Goal: Information Seeking & Learning: Understand process/instructions

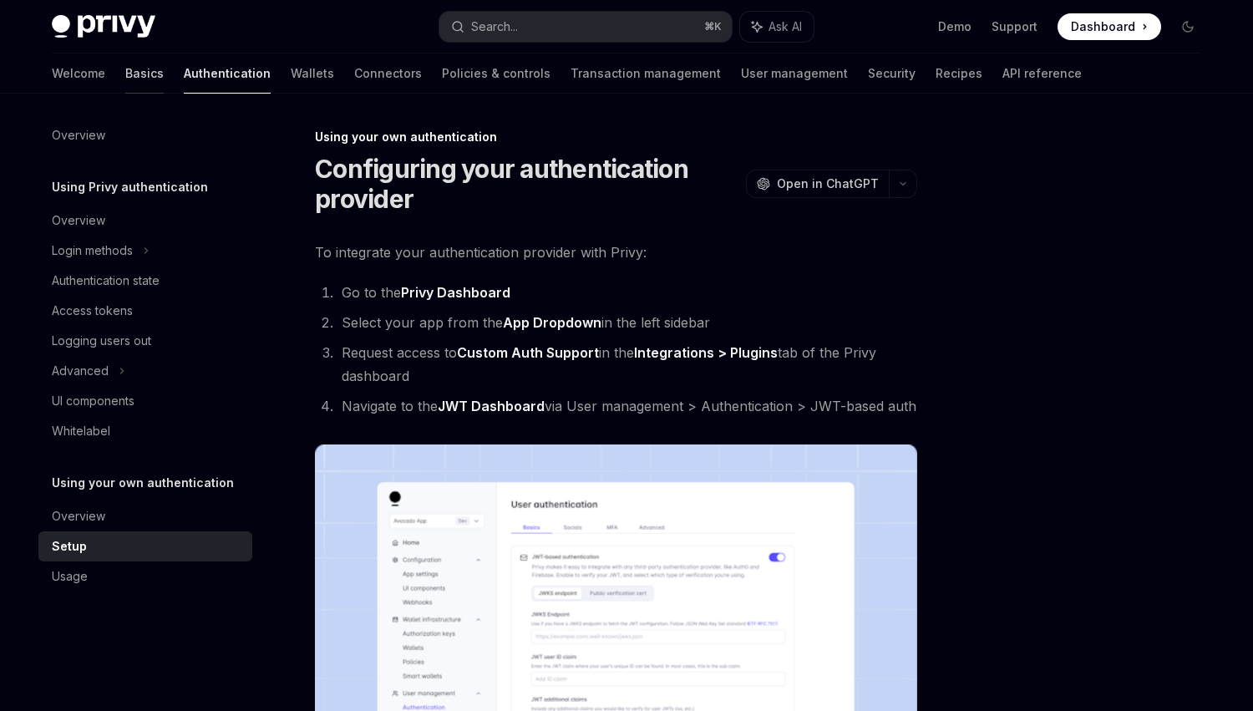
click at [125, 71] on link "Basics" at bounding box center [144, 73] width 38 height 40
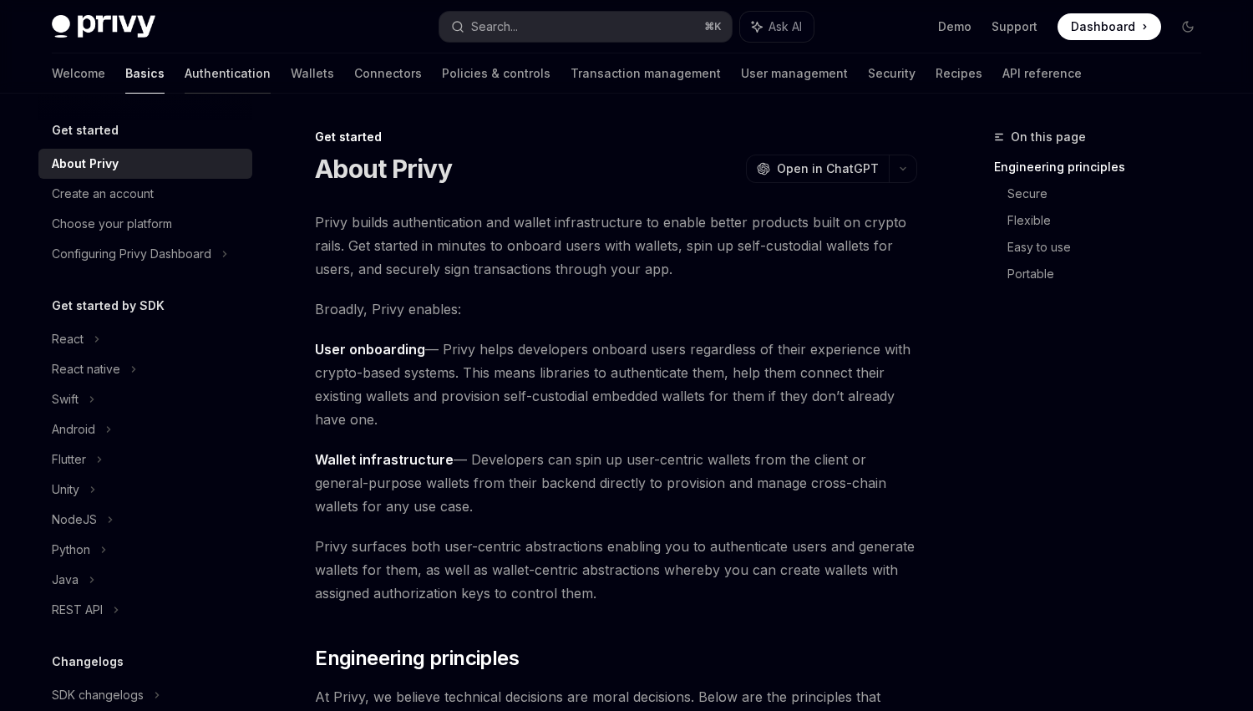
click at [185, 75] on link "Authentication" at bounding box center [228, 73] width 86 height 40
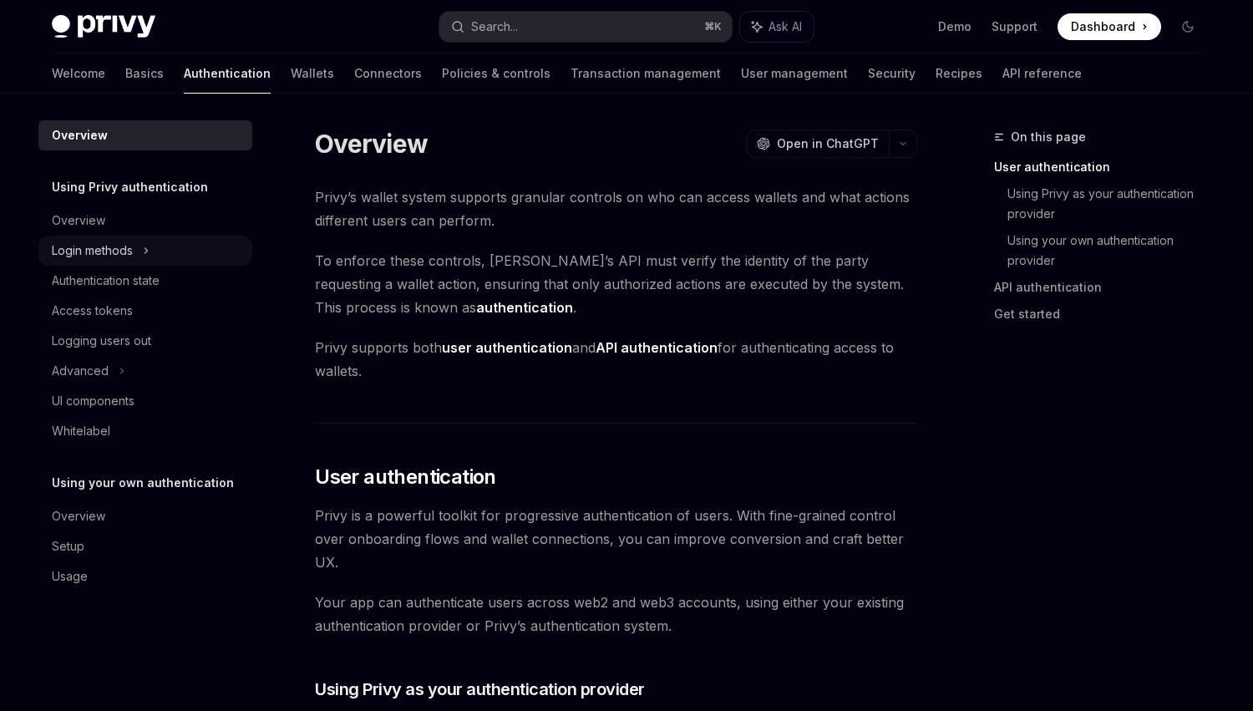
click at [123, 249] on div "Login methods" at bounding box center [92, 250] width 81 height 20
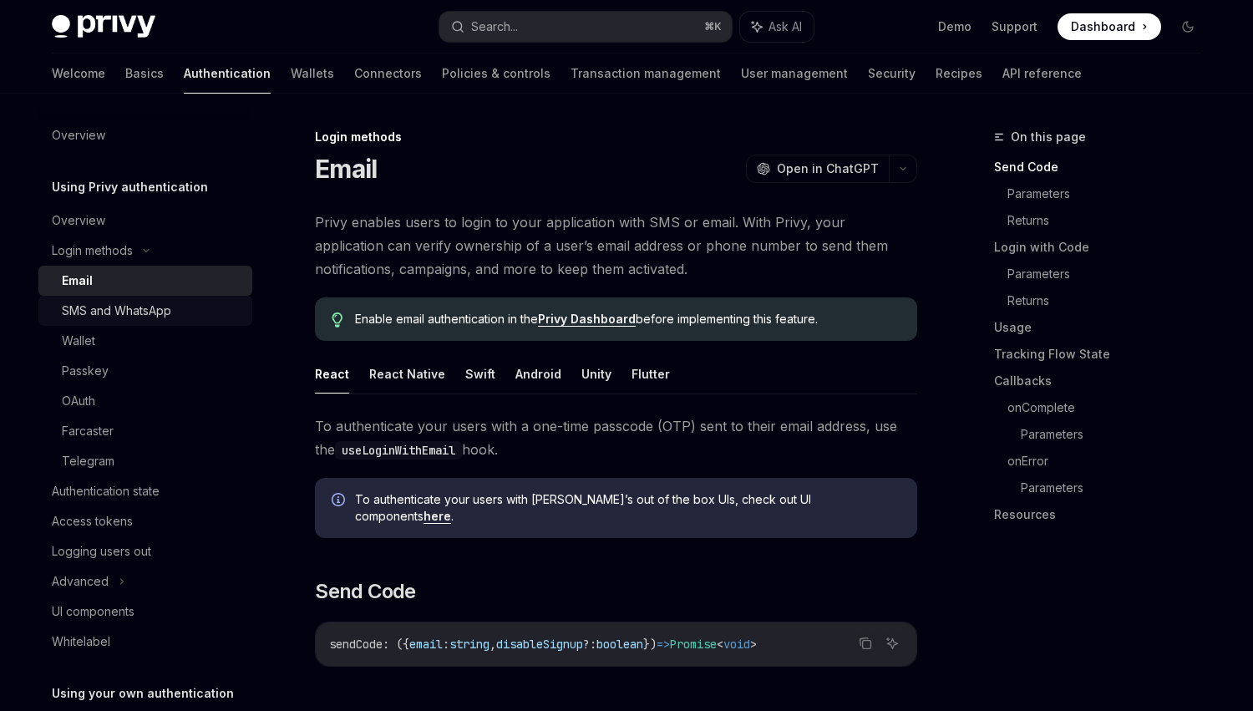
click at [156, 308] on div "SMS and WhatsApp" at bounding box center [116, 311] width 109 height 20
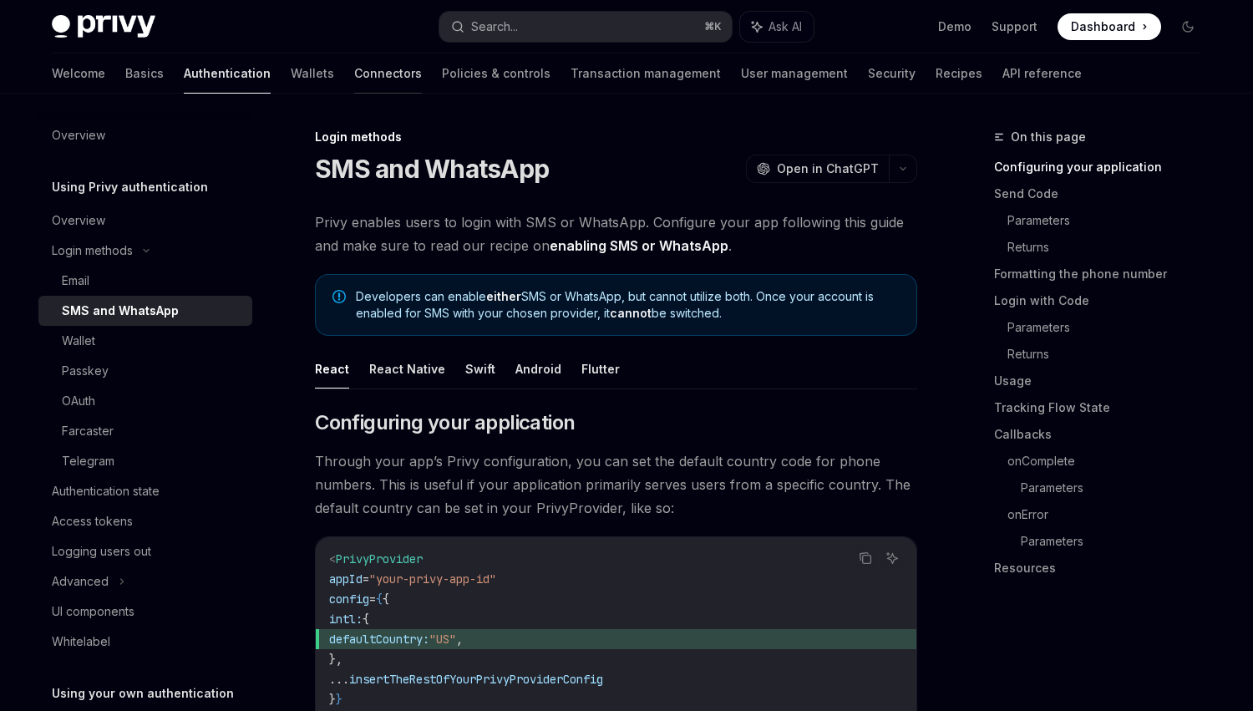
click at [354, 68] on link "Connectors" at bounding box center [388, 73] width 68 height 40
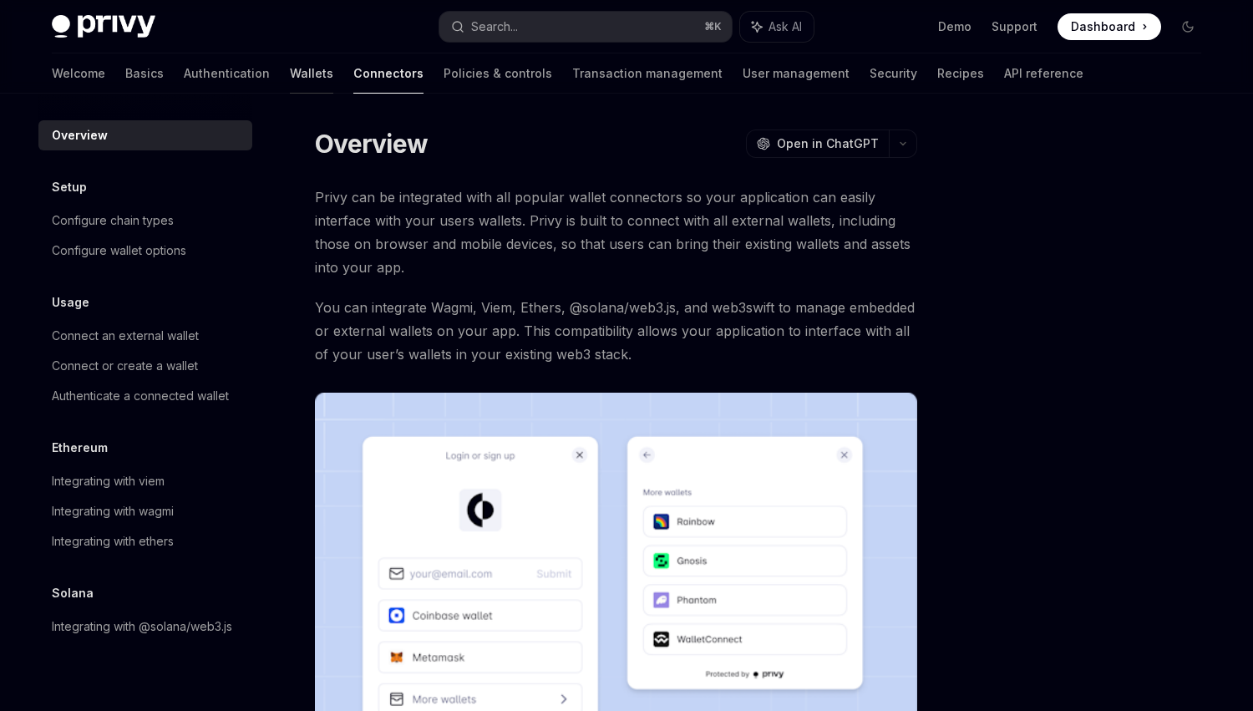
click at [290, 76] on link "Wallets" at bounding box center [311, 73] width 43 height 40
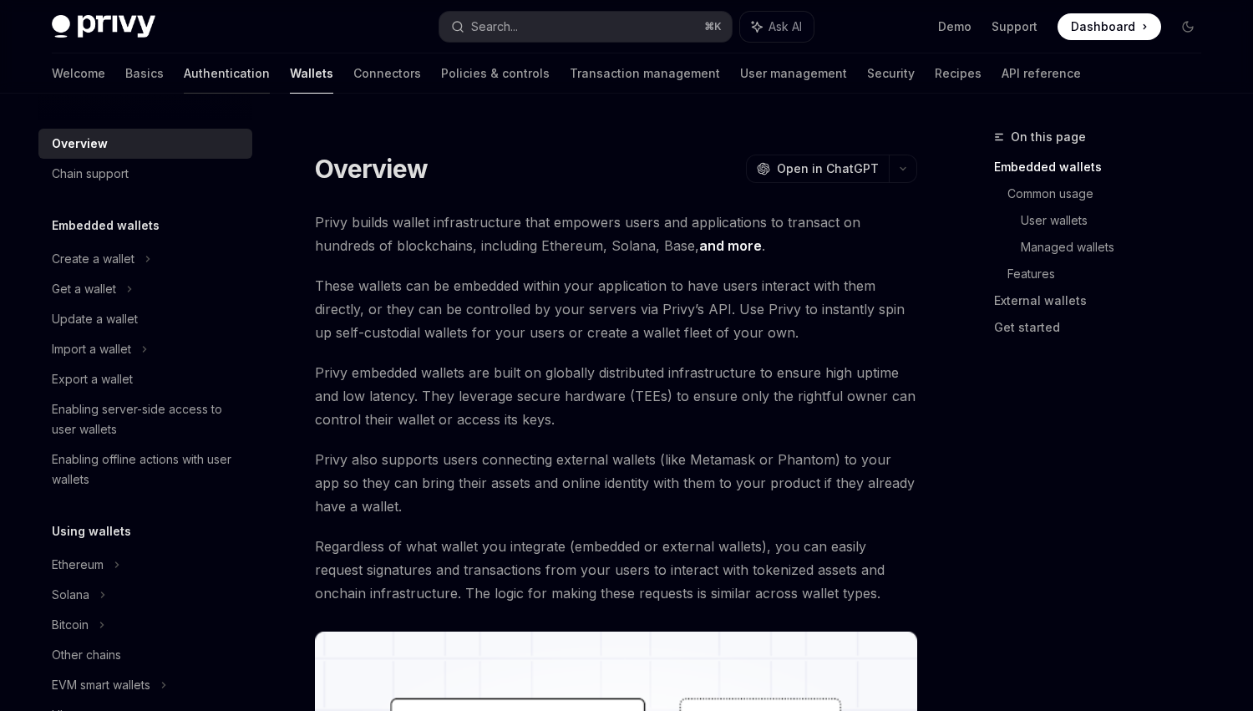
click at [184, 77] on link "Authentication" at bounding box center [227, 73] width 86 height 40
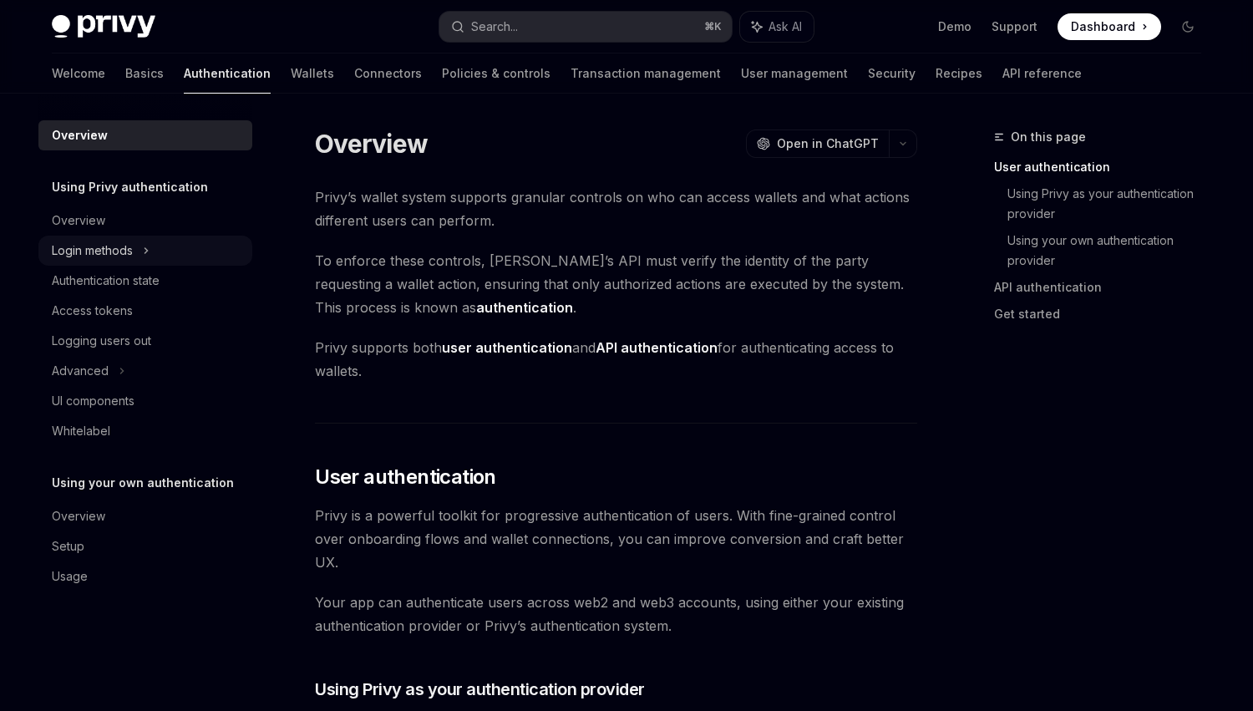
click at [122, 243] on div "Login methods" at bounding box center [92, 250] width 81 height 20
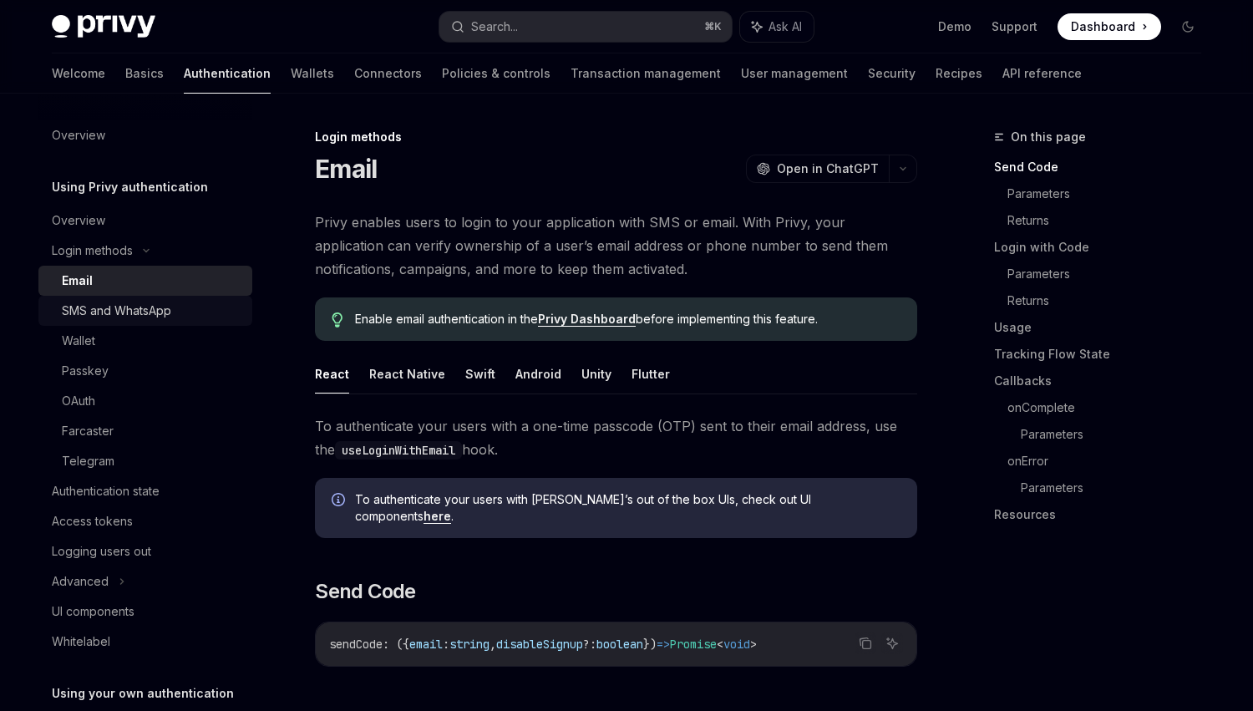
click at [109, 318] on div "SMS and WhatsApp" at bounding box center [116, 311] width 109 height 20
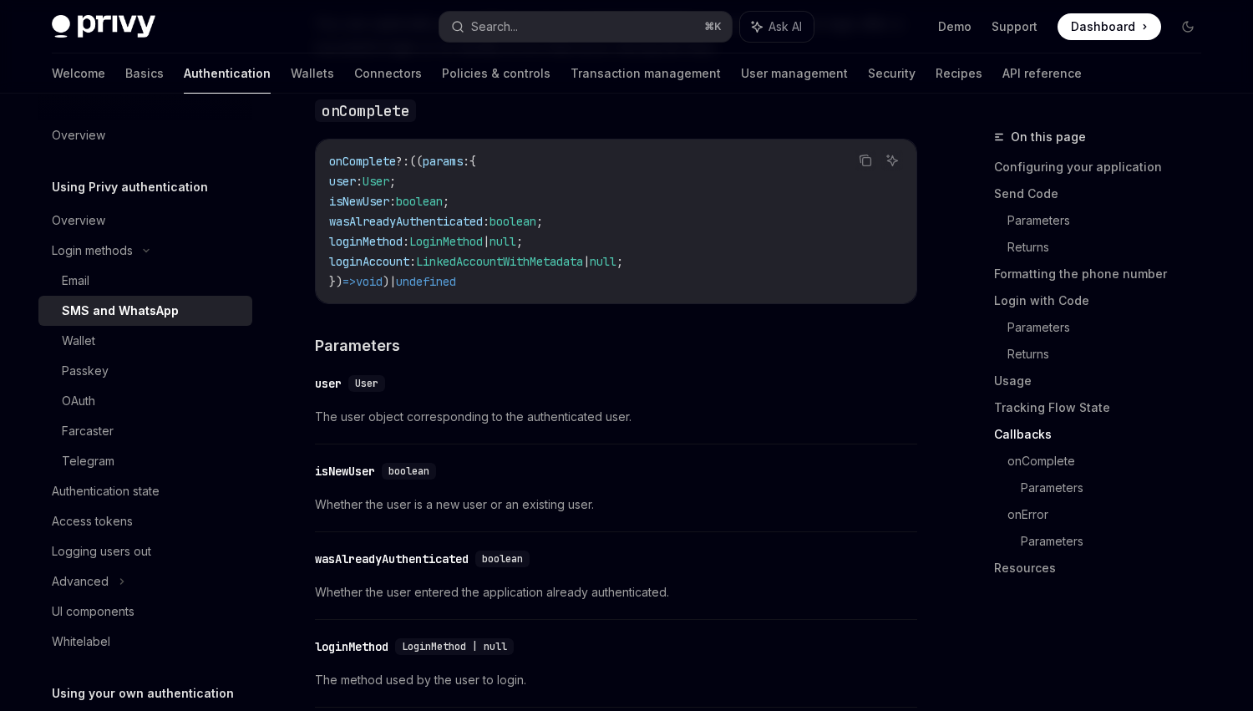
scroll to position [3425, 0]
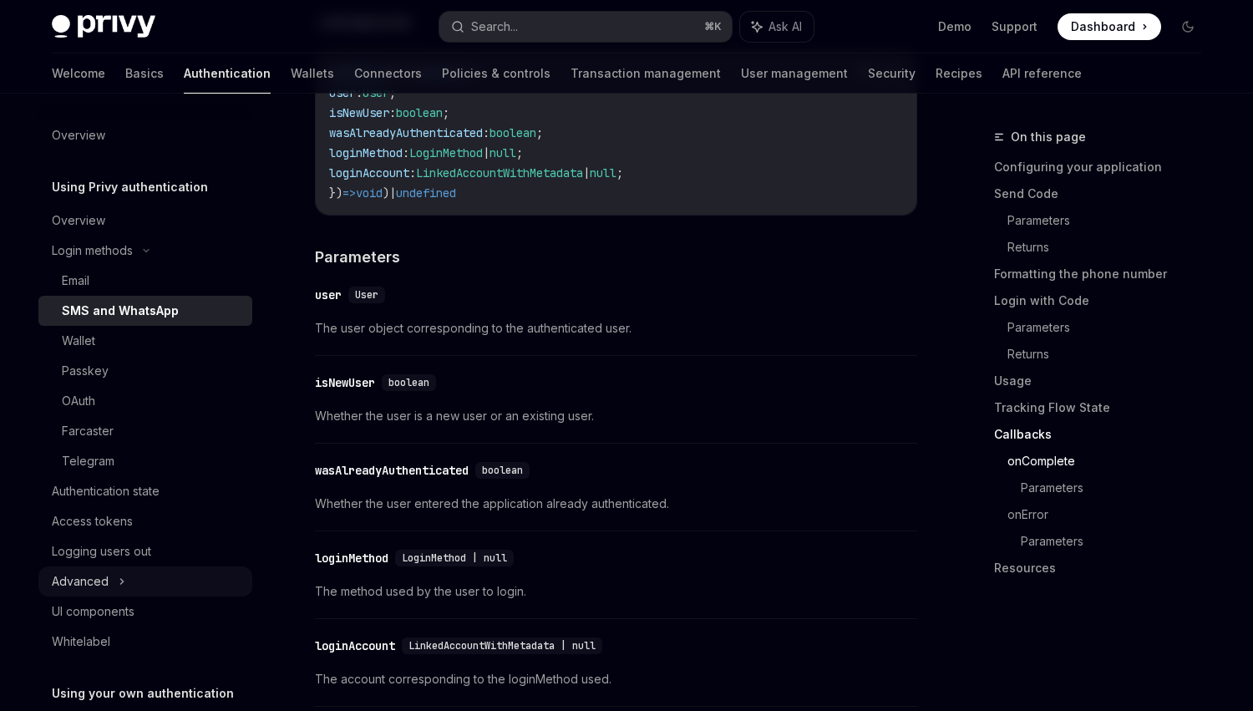
click at [109, 575] on div "Advanced" at bounding box center [145, 581] width 214 height 30
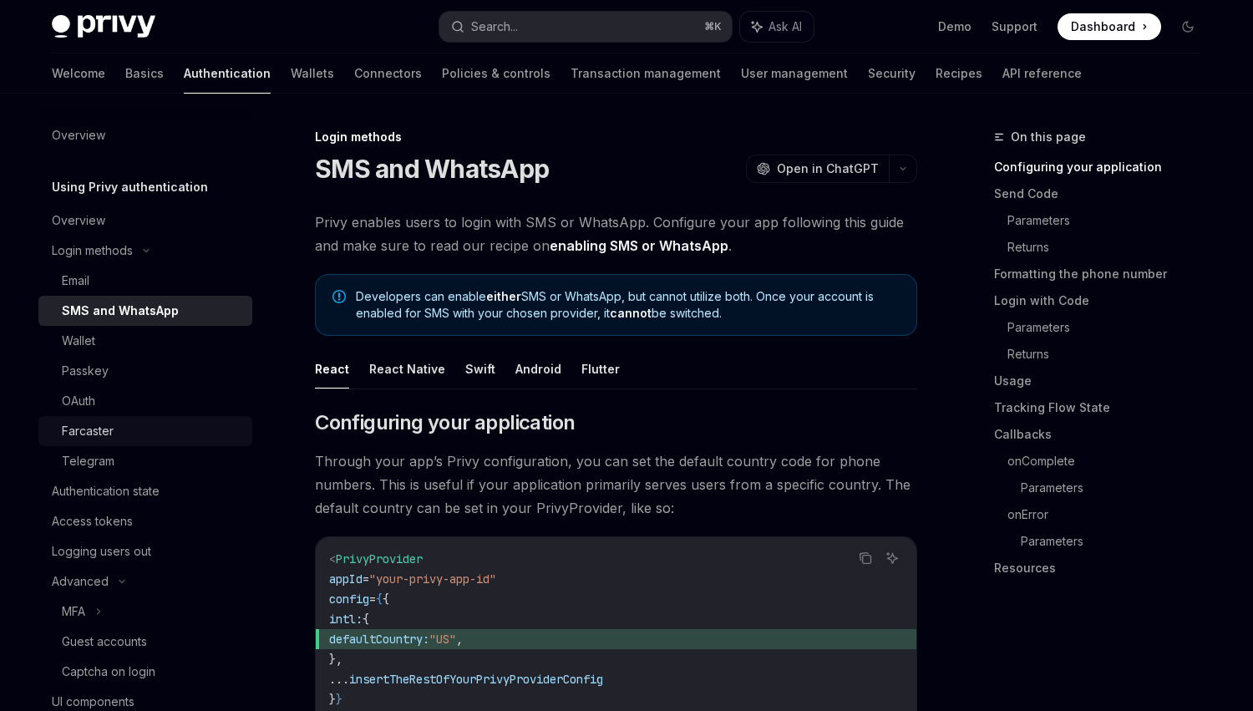
scroll to position [215, 0]
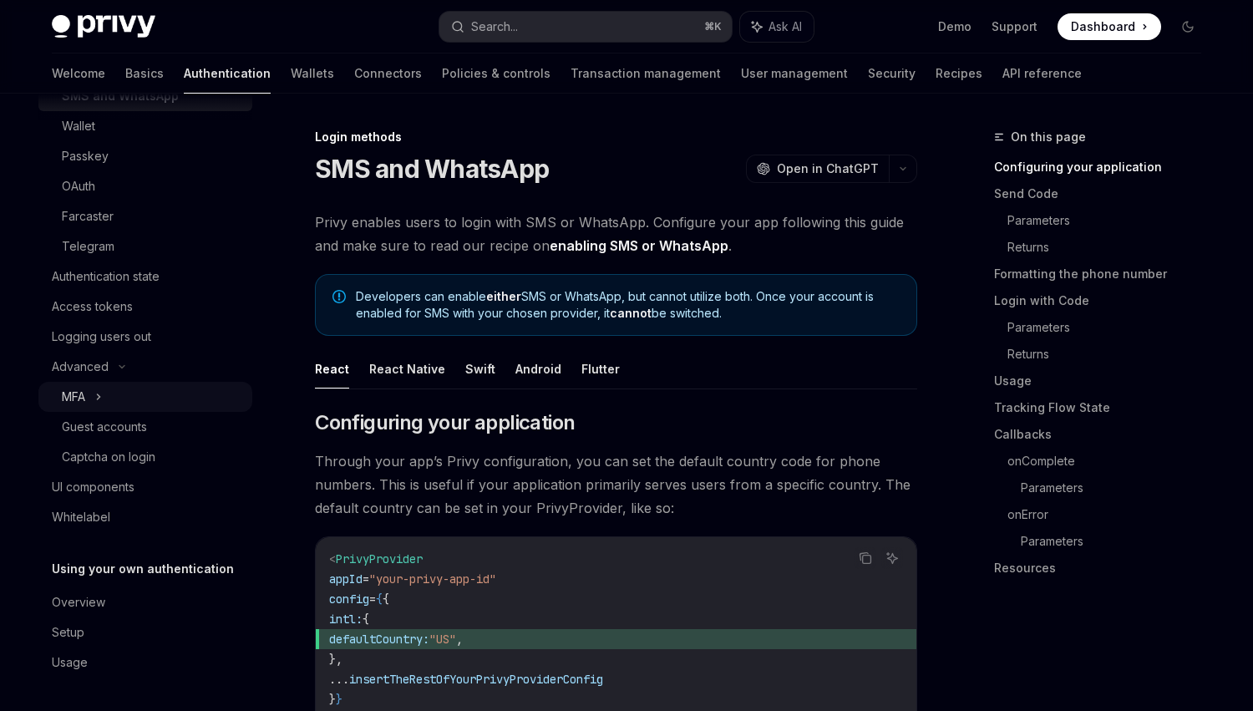
click at [99, 398] on icon at bounding box center [99, 396] width 3 height 5
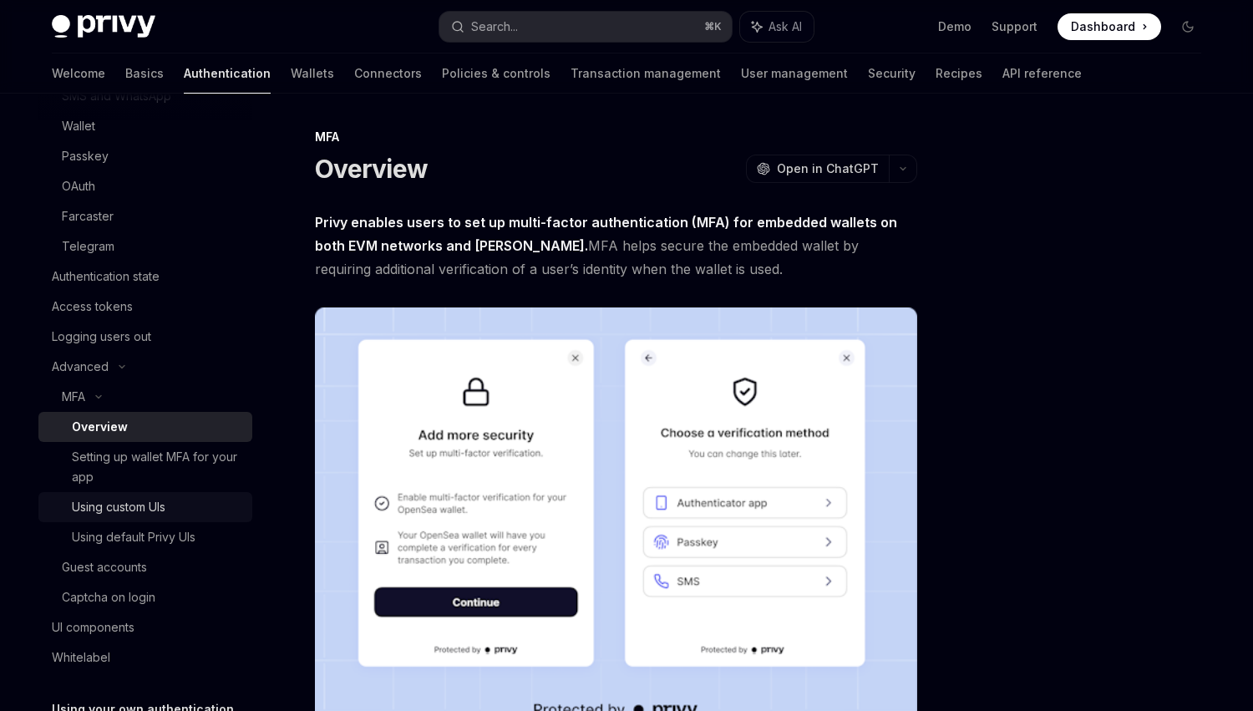
click at [154, 516] on div "Using custom UIs" at bounding box center [119, 507] width 94 height 20
type textarea "*"
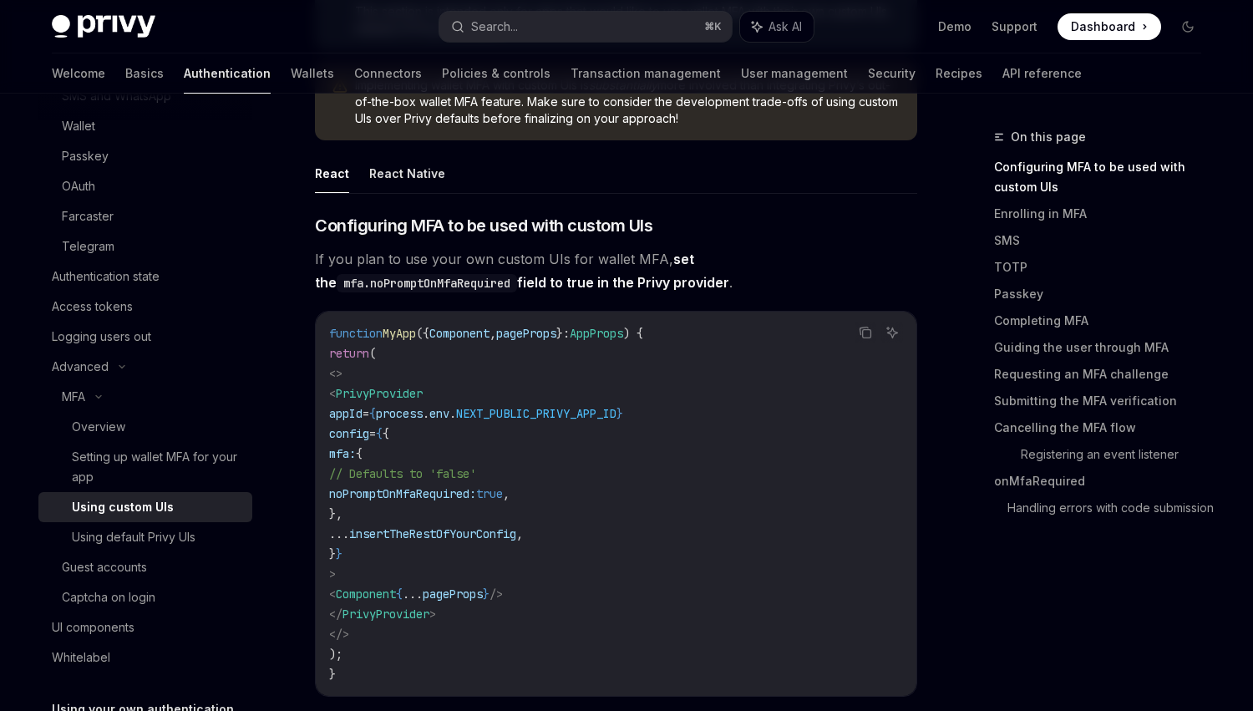
scroll to position [307, 0]
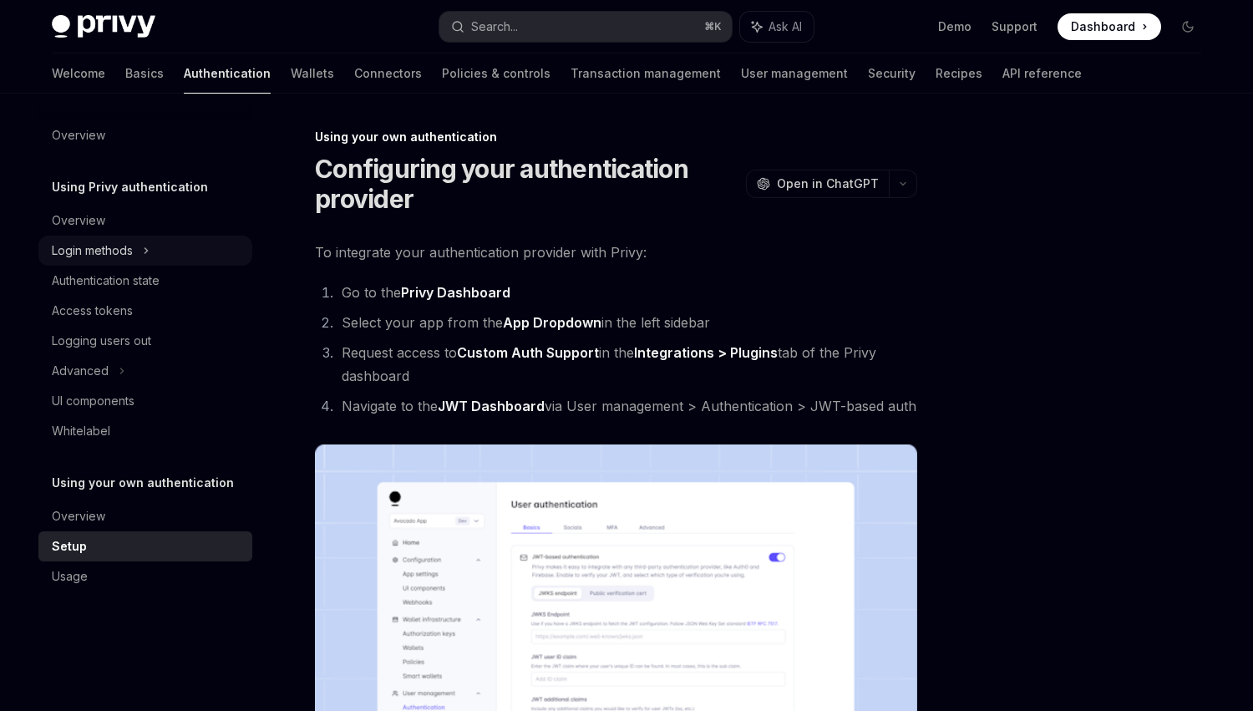
click at [111, 240] on div "Login methods" at bounding box center [92, 250] width 81 height 20
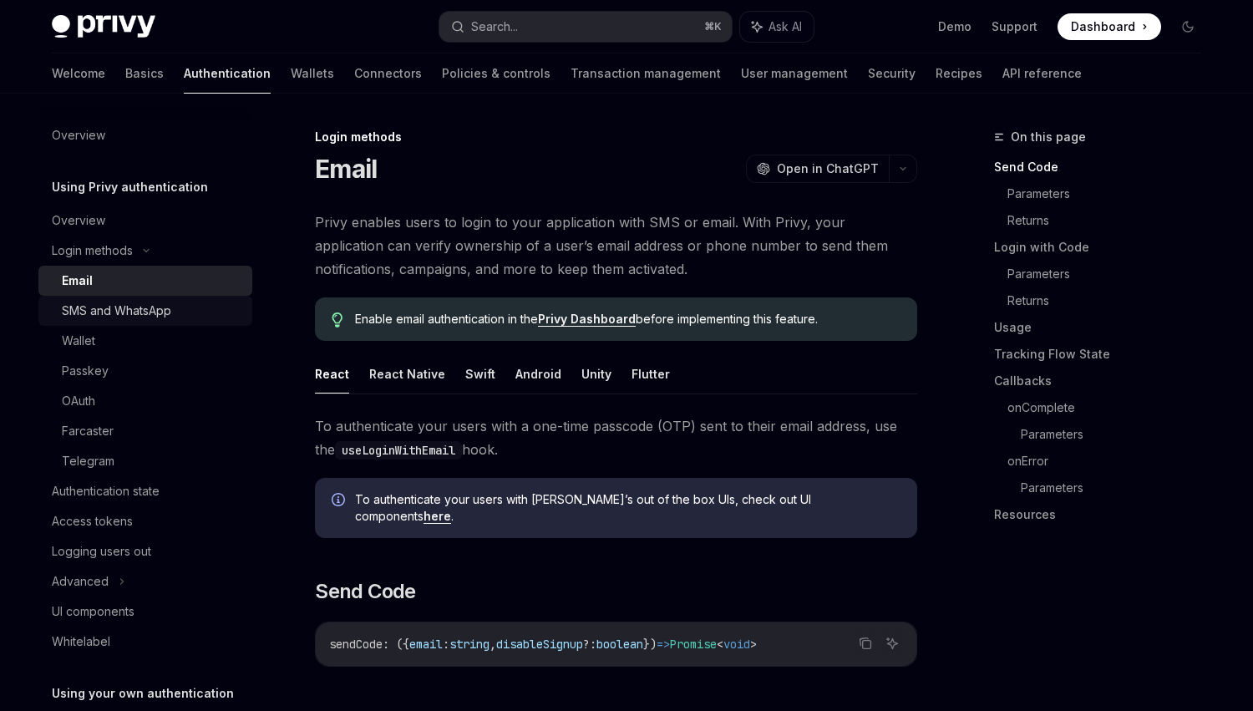
click at [117, 311] on div "SMS and WhatsApp" at bounding box center [116, 311] width 109 height 20
type textarea "*"
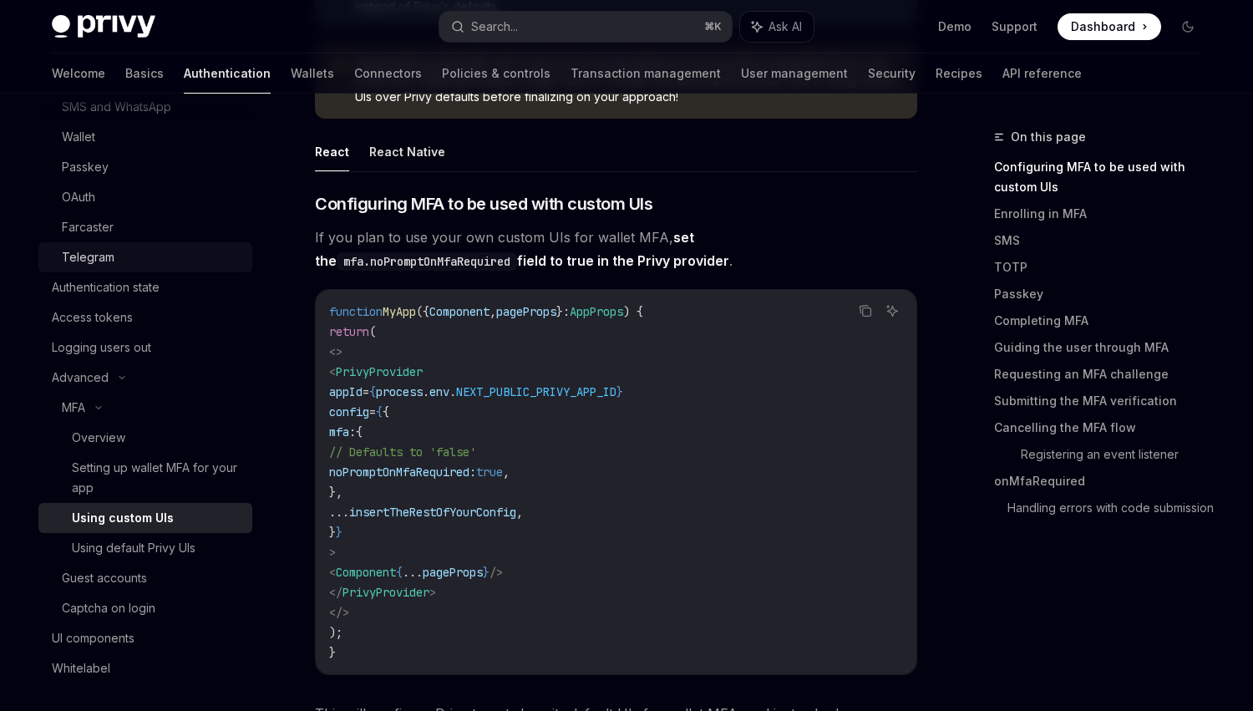
scroll to position [215, 0]
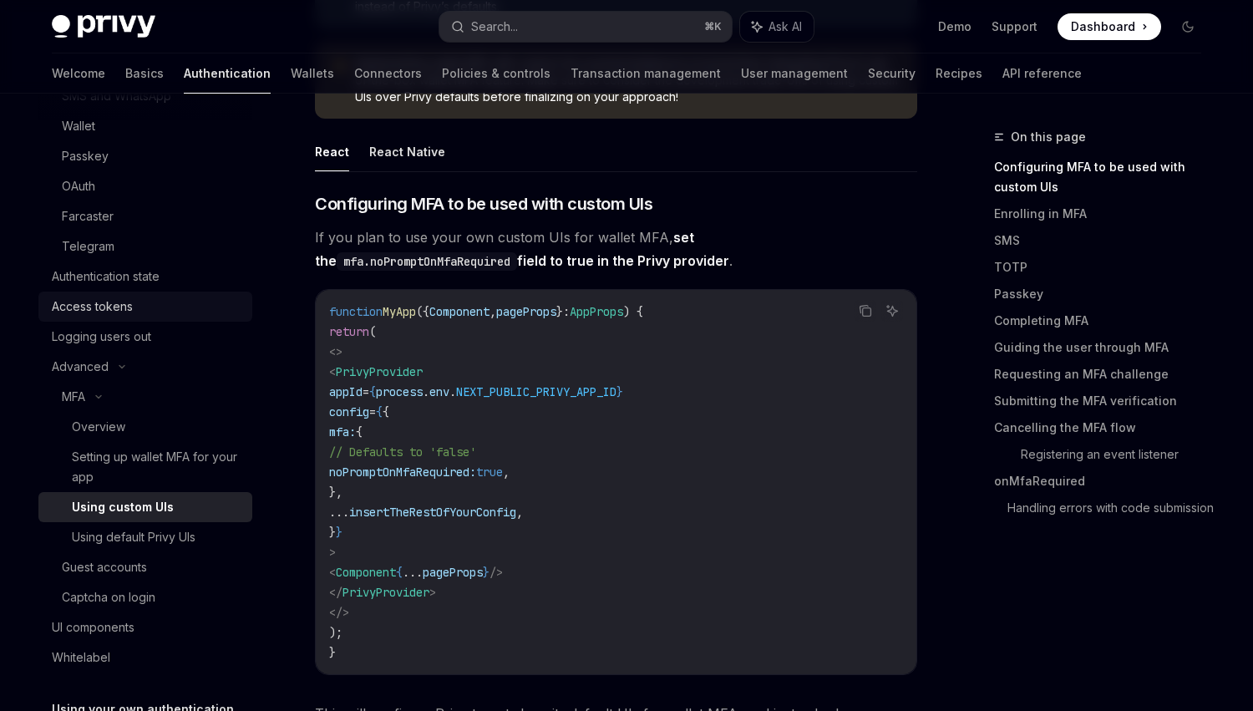
click at [108, 296] on link "Access tokens" at bounding box center [145, 306] width 214 height 30
type textarea "*"
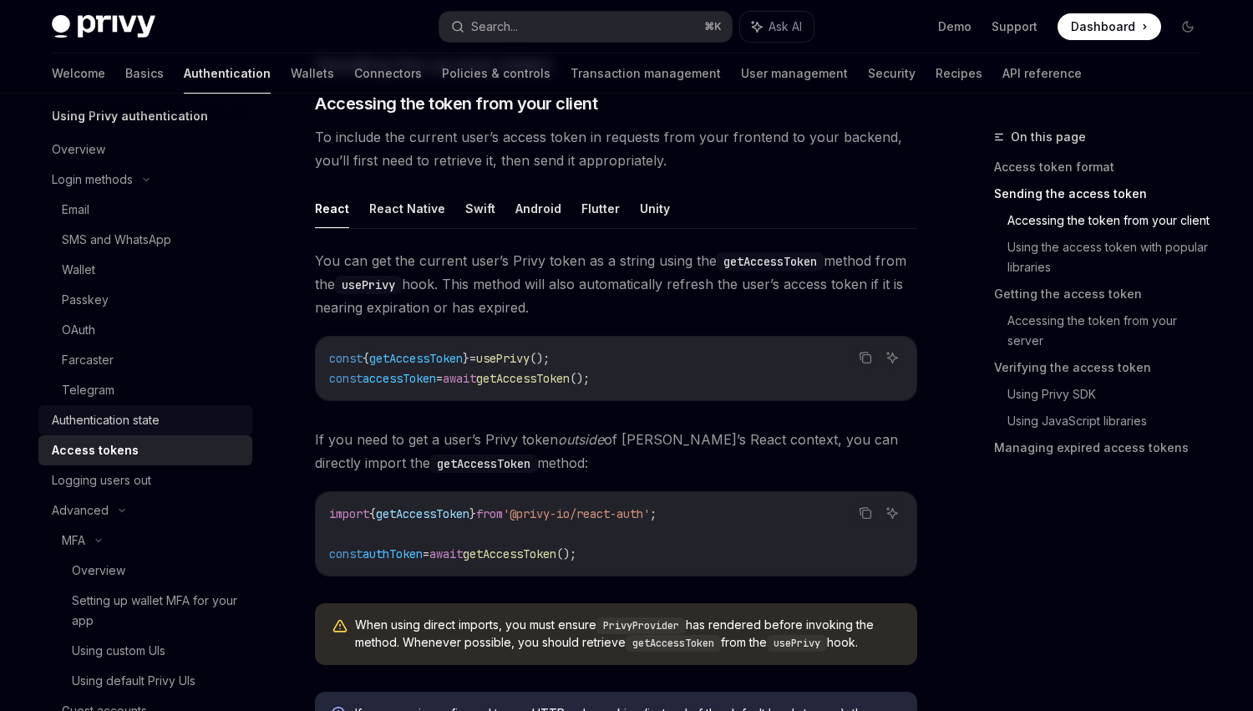
scroll to position [43, 0]
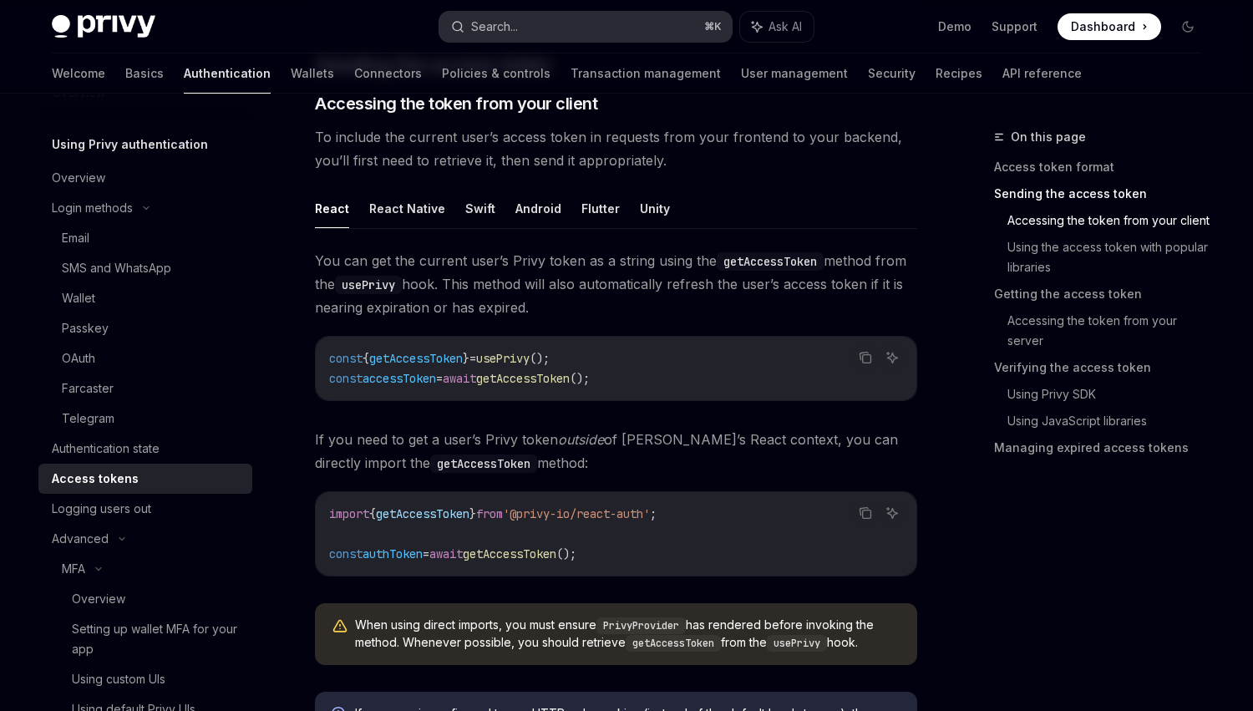
click at [635, 24] on button "Search... ⌘ K" at bounding box center [585, 27] width 292 height 30
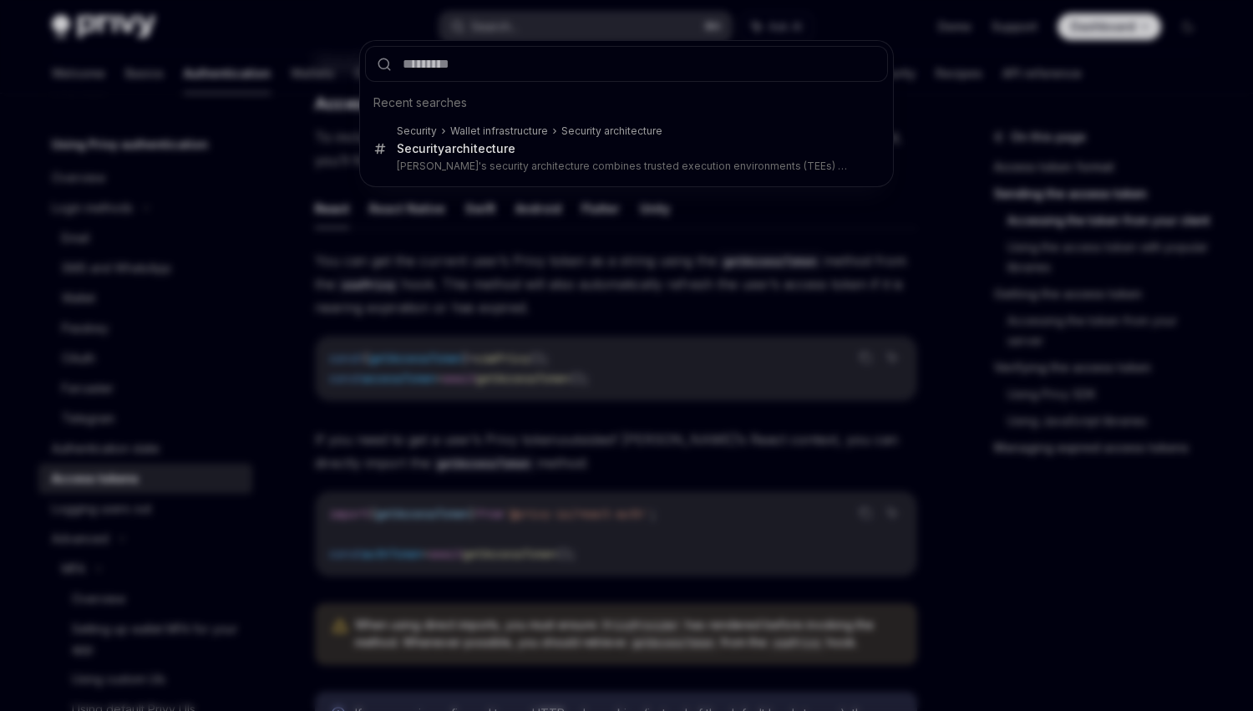
type input "*"
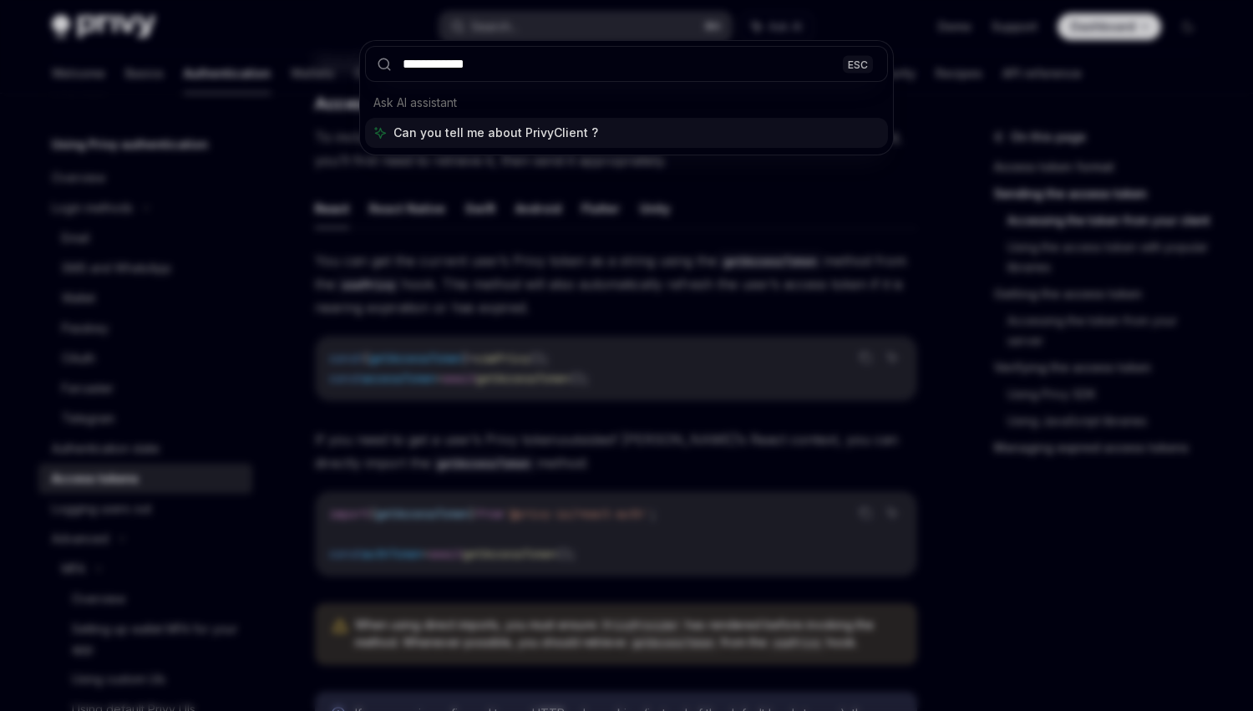
type input "**********"
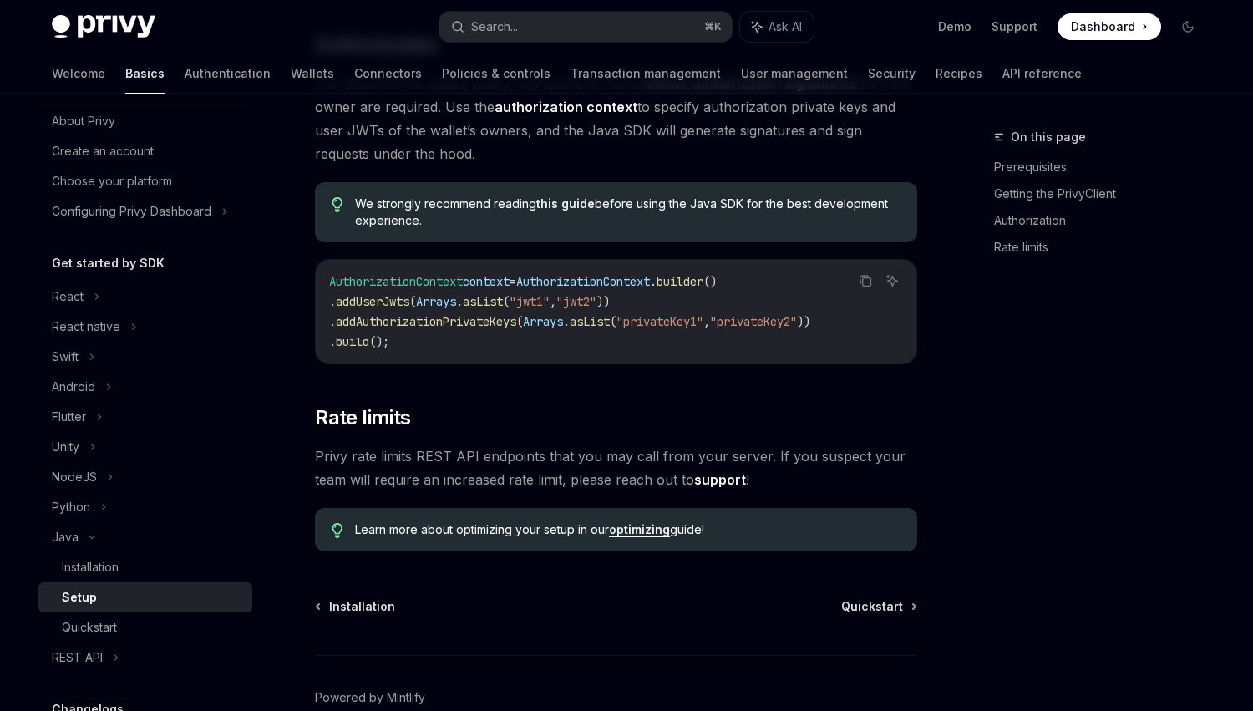
scroll to position [210, 0]
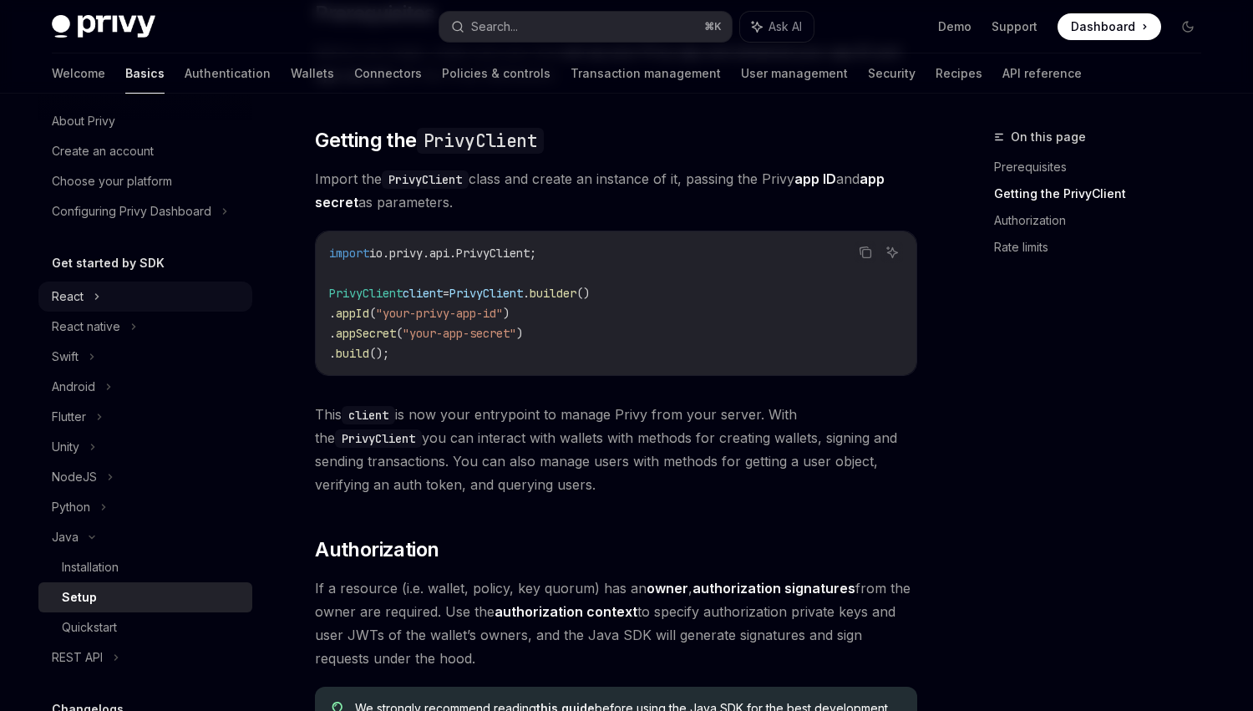
click at [88, 301] on div "React" at bounding box center [145, 296] width 214 height 30
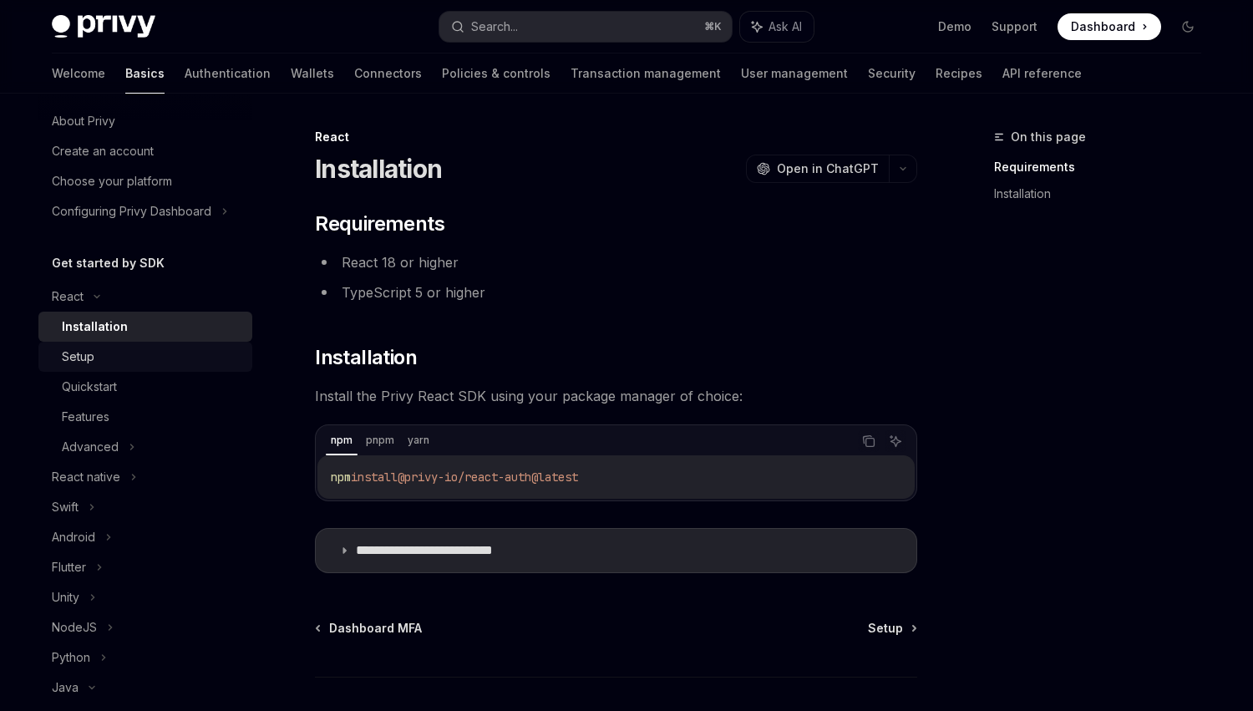
click at [114, 357] on div "Setup" at bounding box center [152, 357] width 180 height 20
type textarea "*"
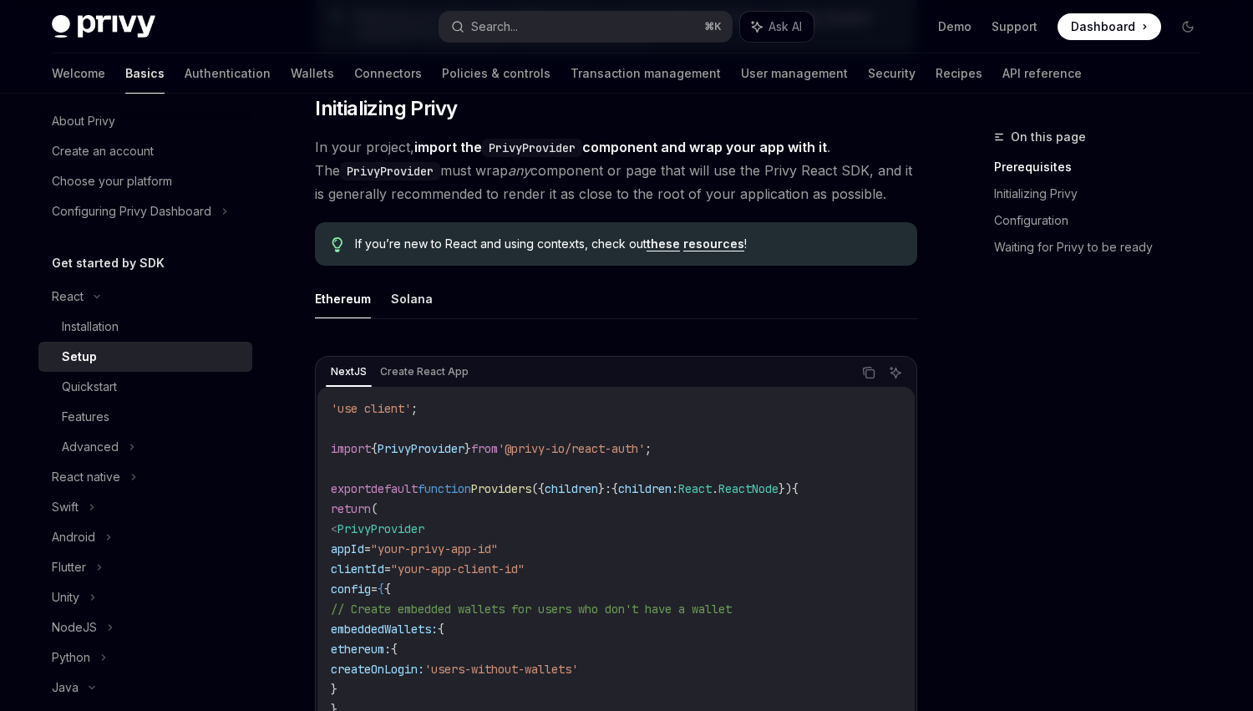
scroll to position [333, 0]
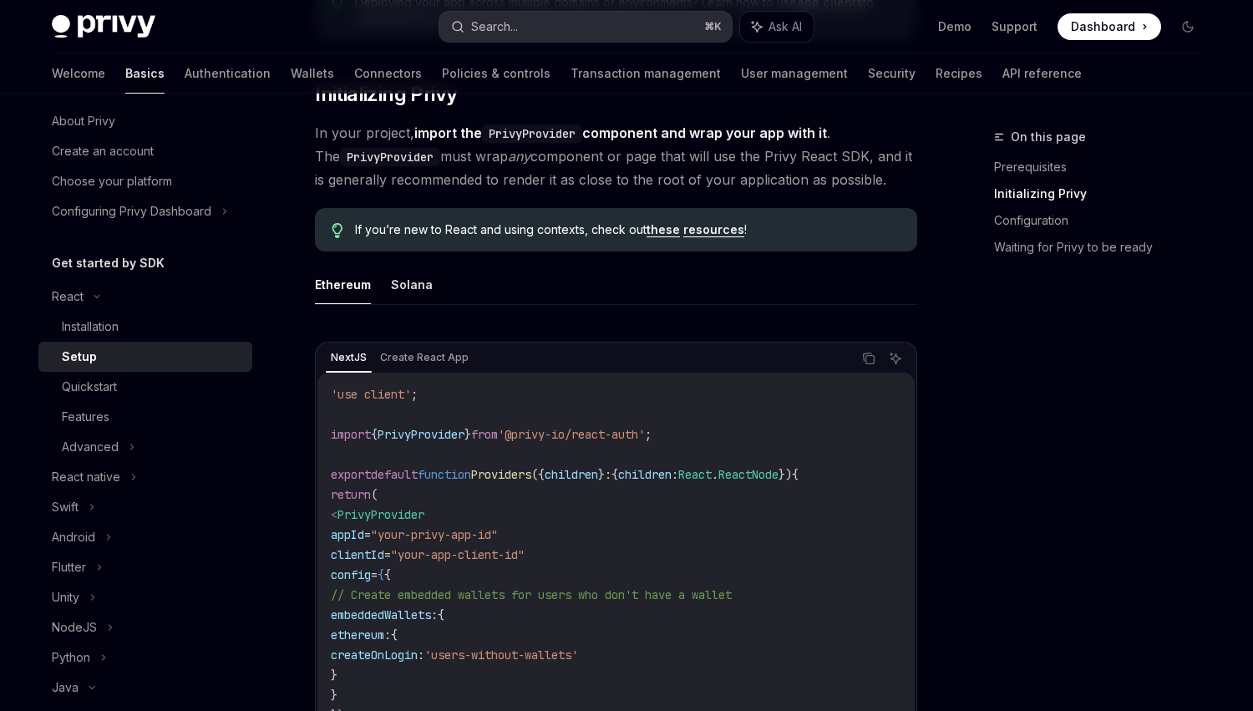
click at [559, 24] on button "Search... ⌘ K" at bounding box center [585, 27] width 292 height 30
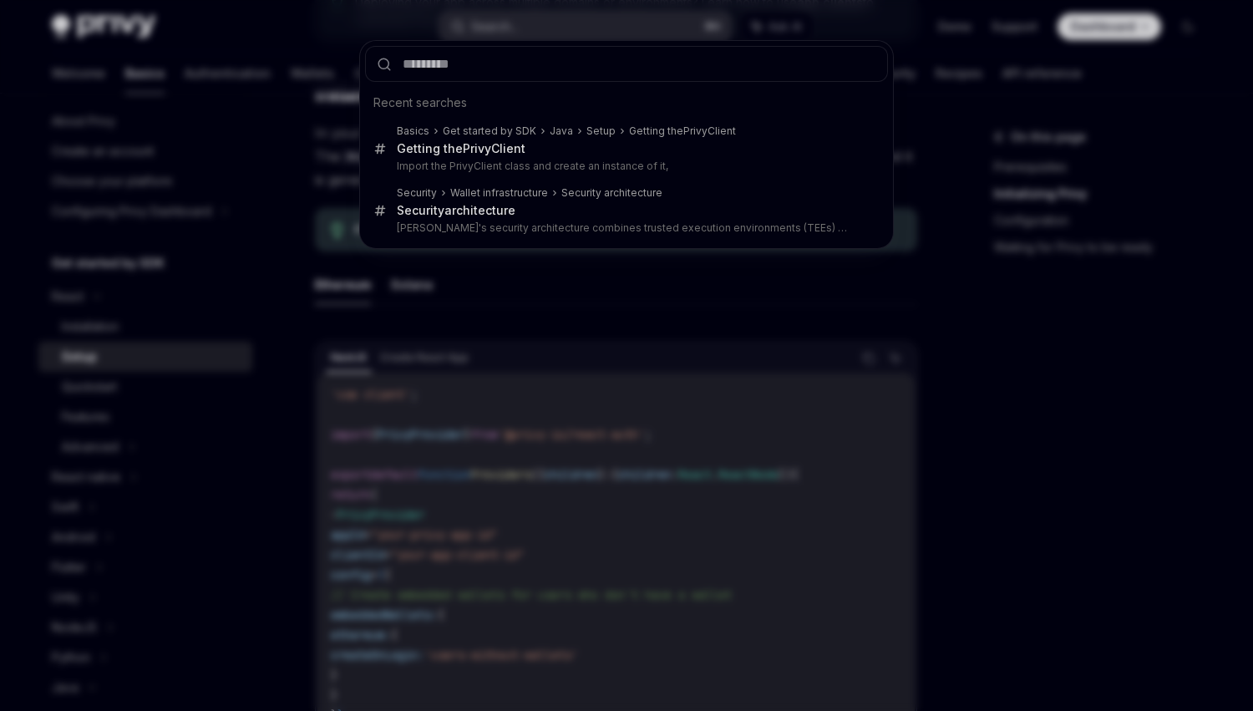
type input "**********"
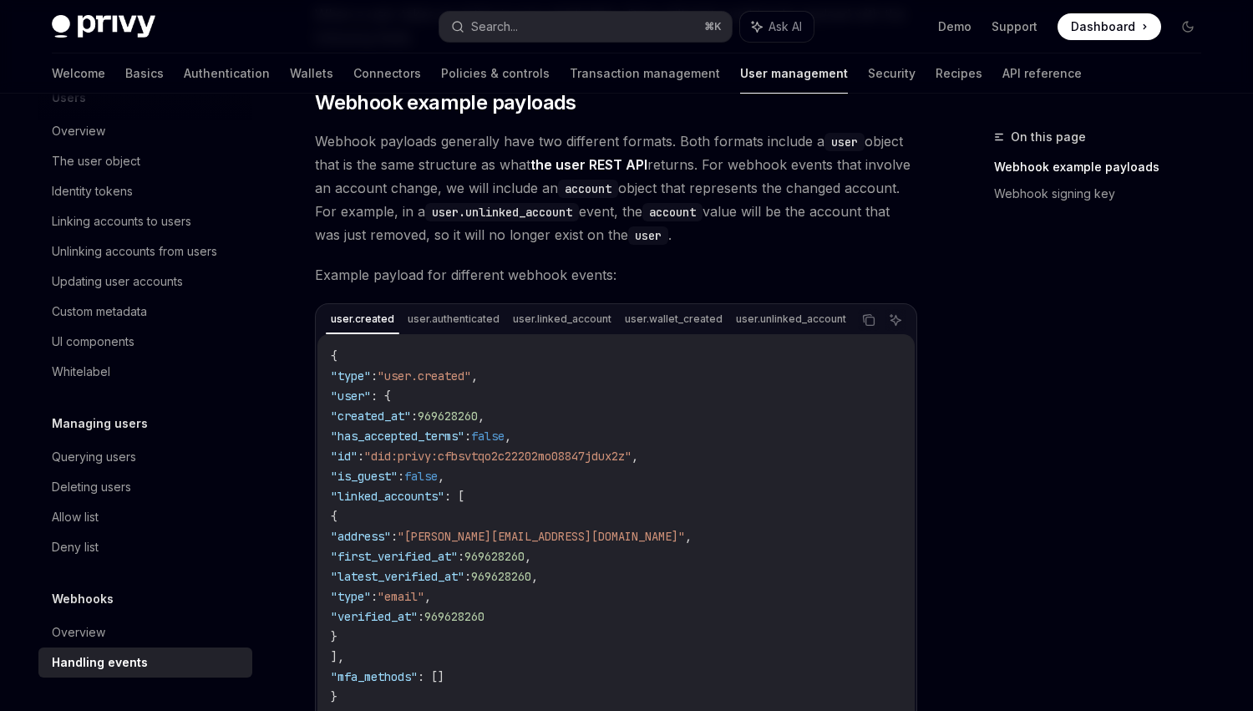
scroll to position [36, 0]
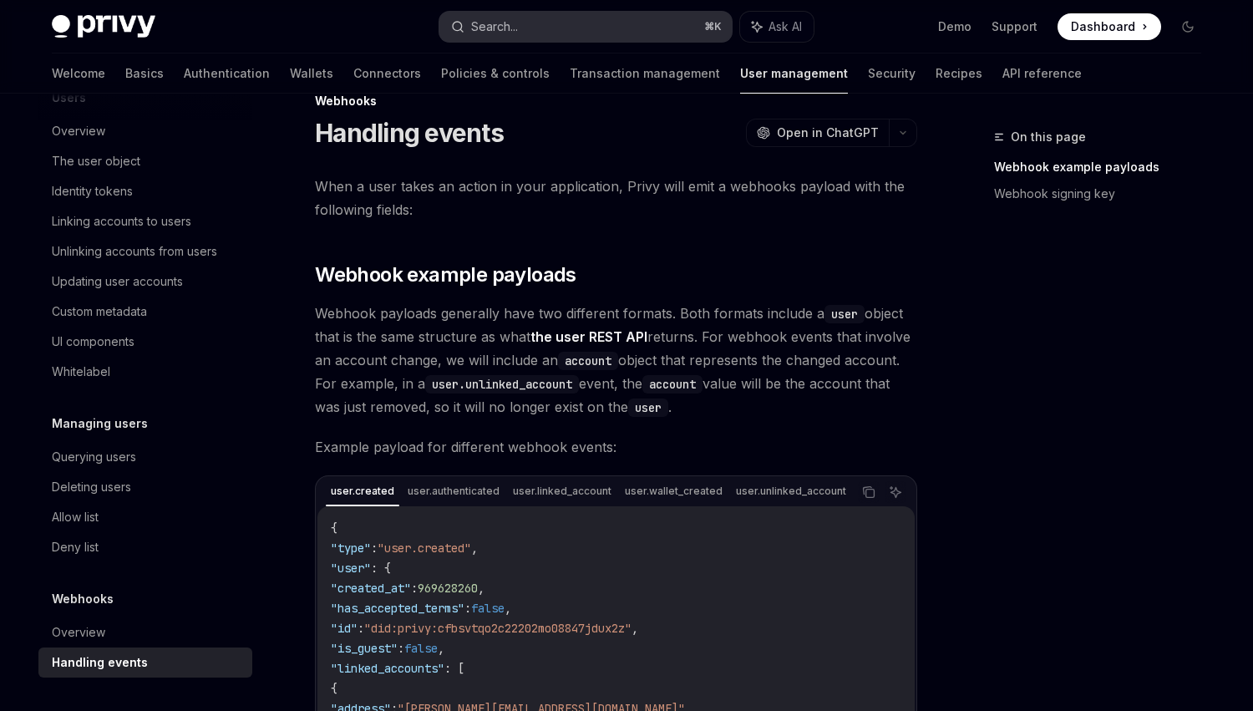
click at [498, 25] on div "Search..." at bounding box center [494, 27] width 47 height 20
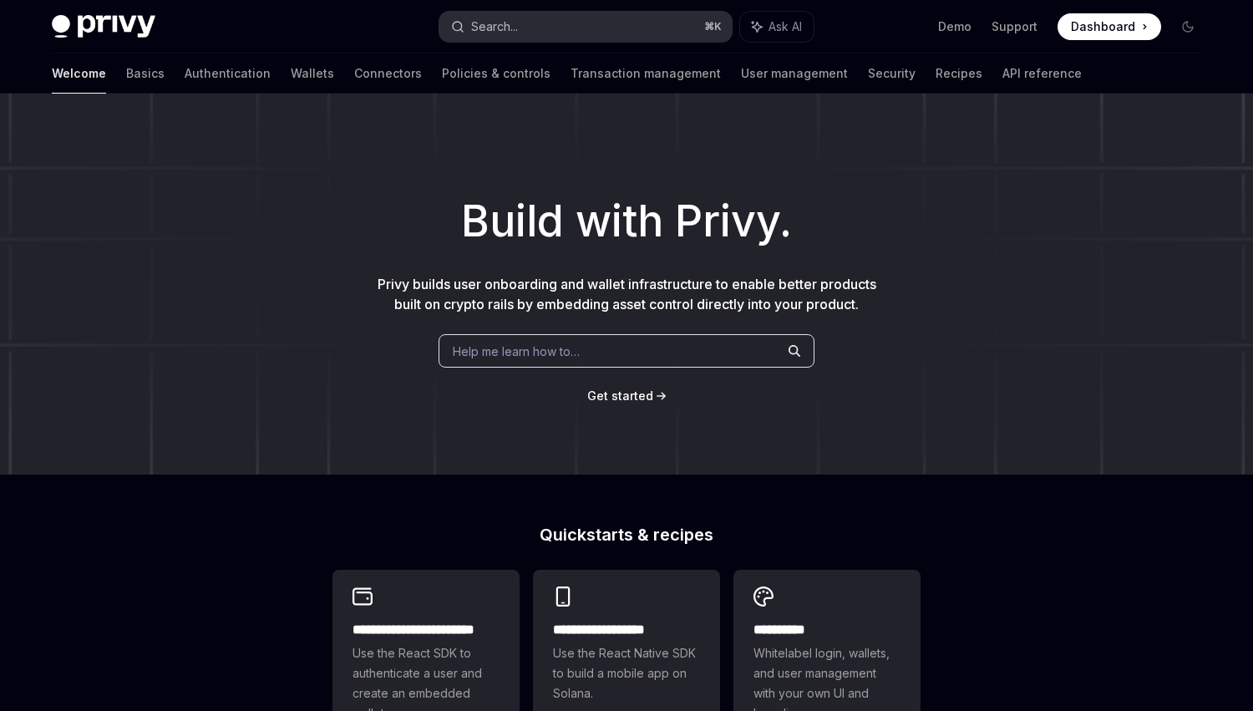
click at [542, 31] on button "Search... ⌘ K" at bounding box center [585, 27] width 292 height 30
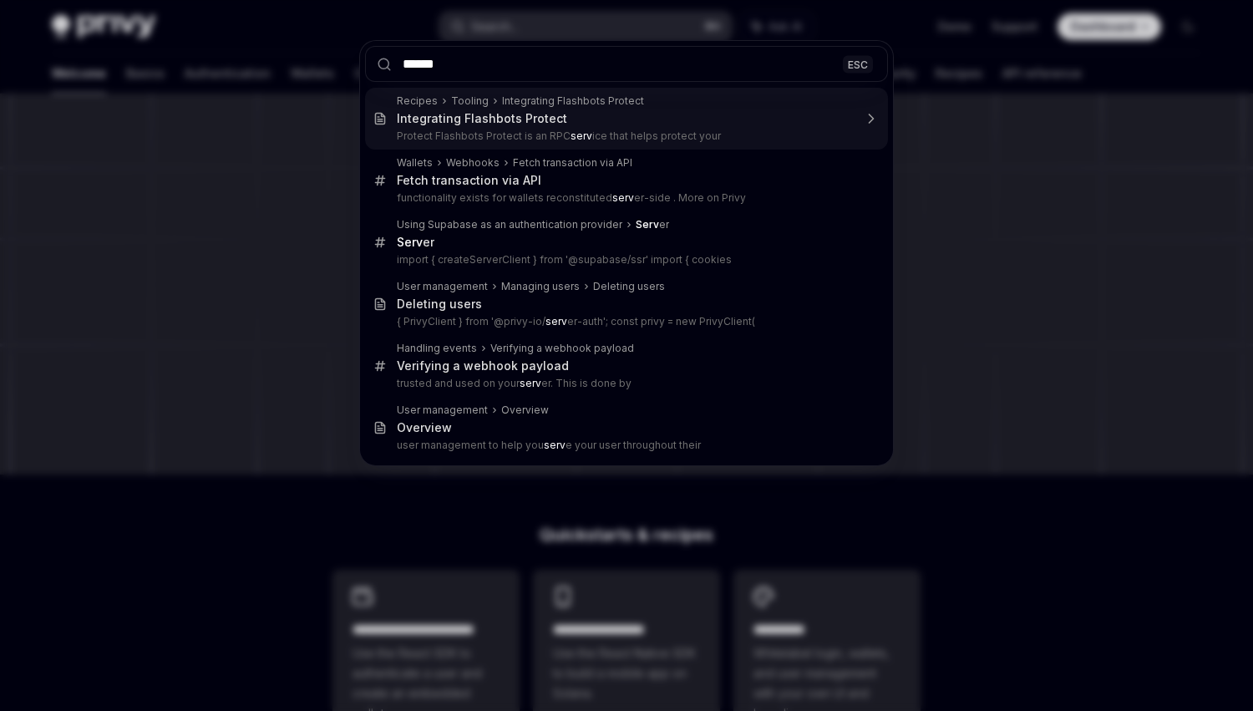
type input "******"
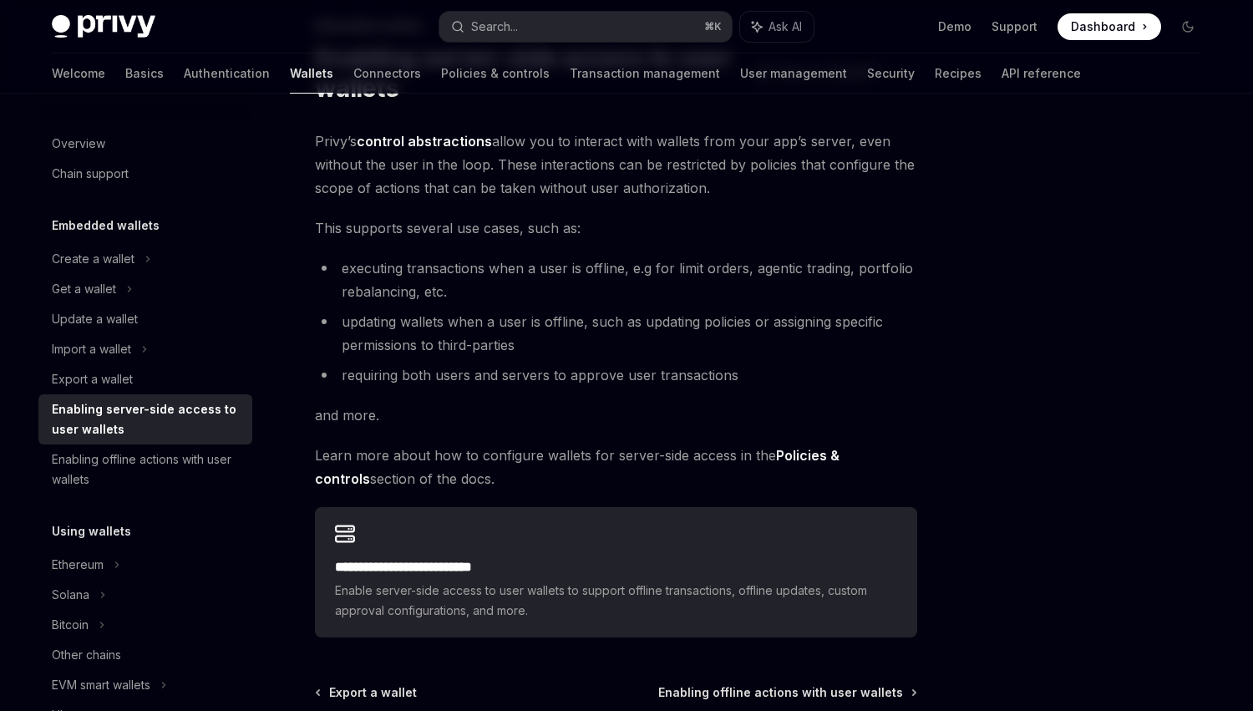
scroll to position [286, 0]
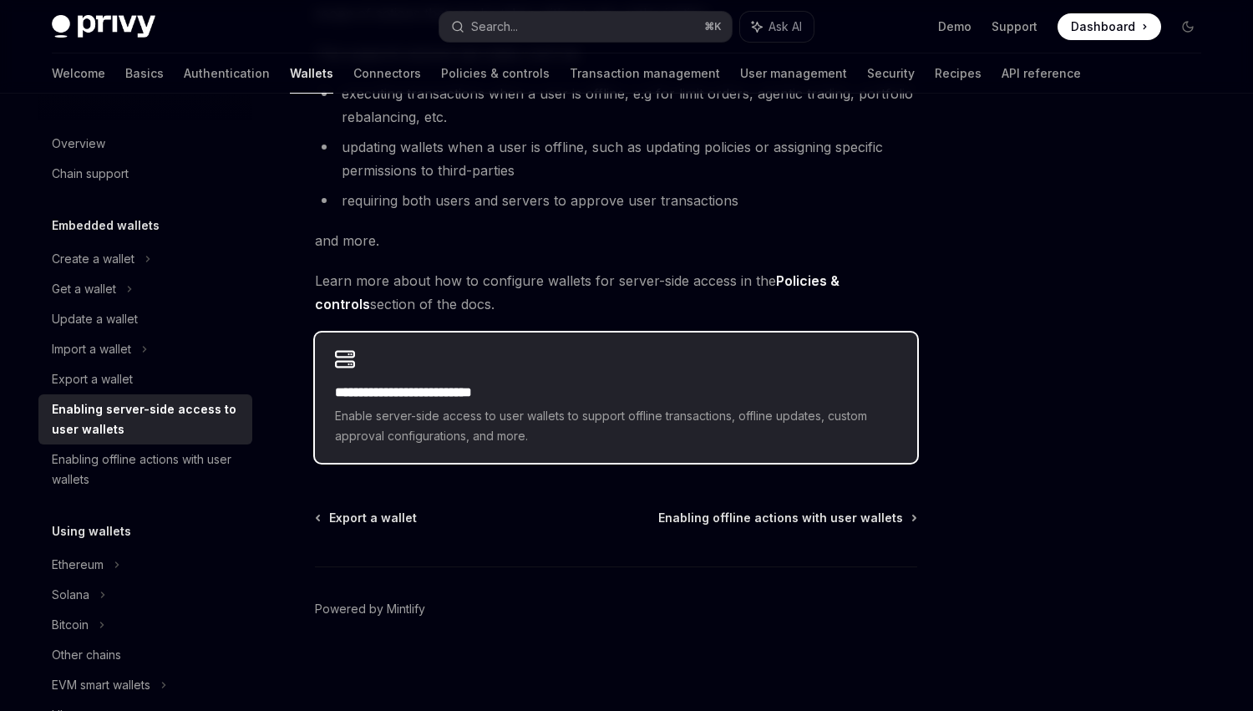
click at [576, 418] on span "Enable server-side access to user wallets to support offline transactions, offl…" at bounding box center [616, 426] width 562 height 40
type textarea "*"
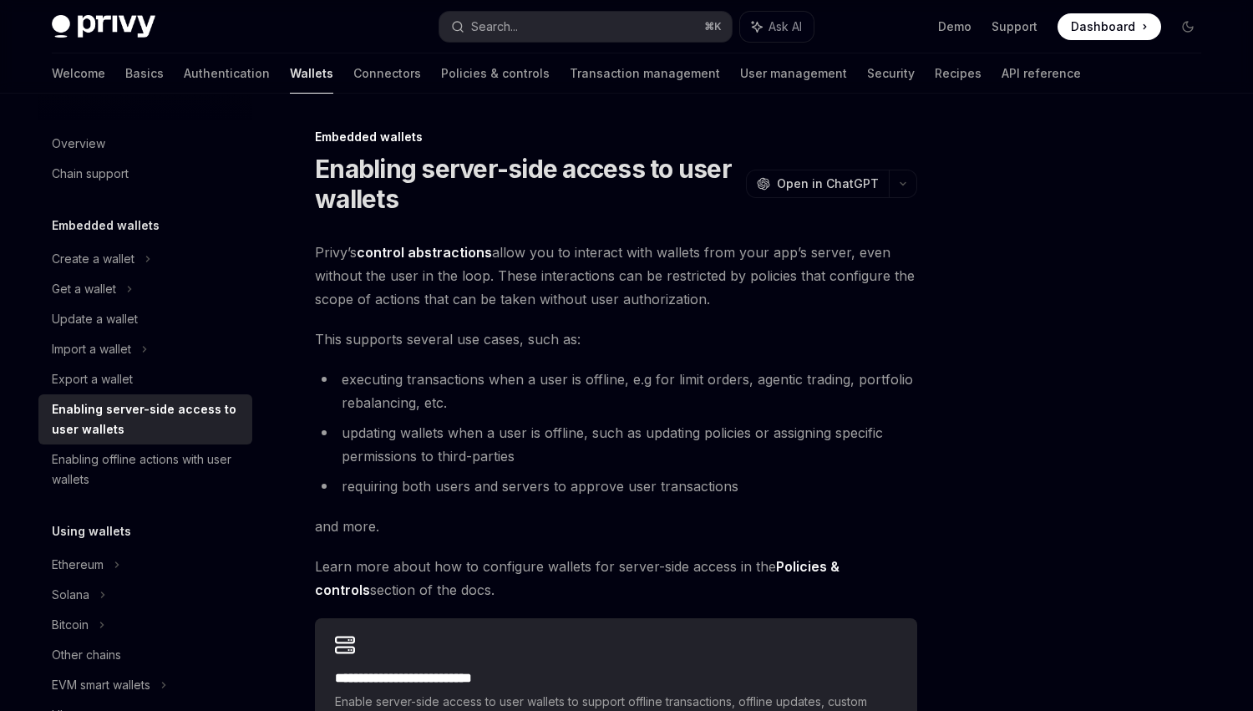
click at [860, 387] on li "executing transactions when a user is offline, e.g for limit orders, agentic tr…" at bounding box center [616, 390] width 602 height 47
click at [852, 182] on span "Open in ChatGPT" at bounding box center [828, 183] width 102 height 17
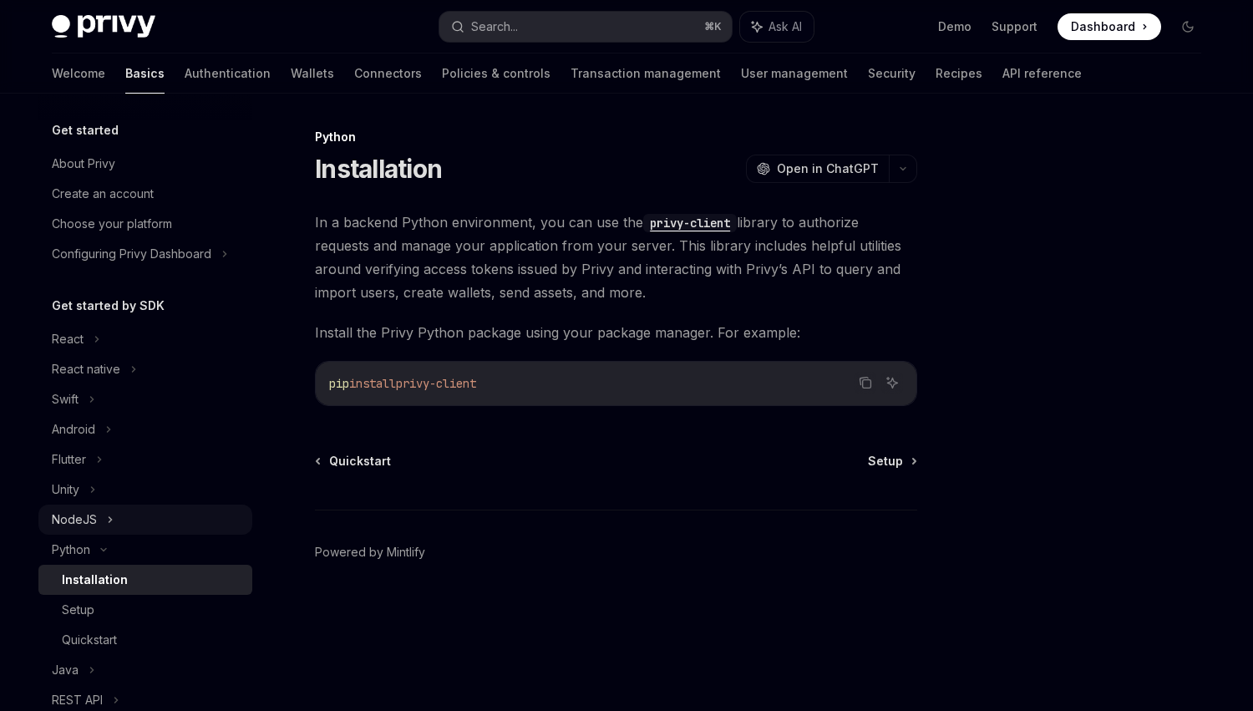
click at [114, 510] on div "NodeJS" at bounding box center [145, 519] width 214 height 30
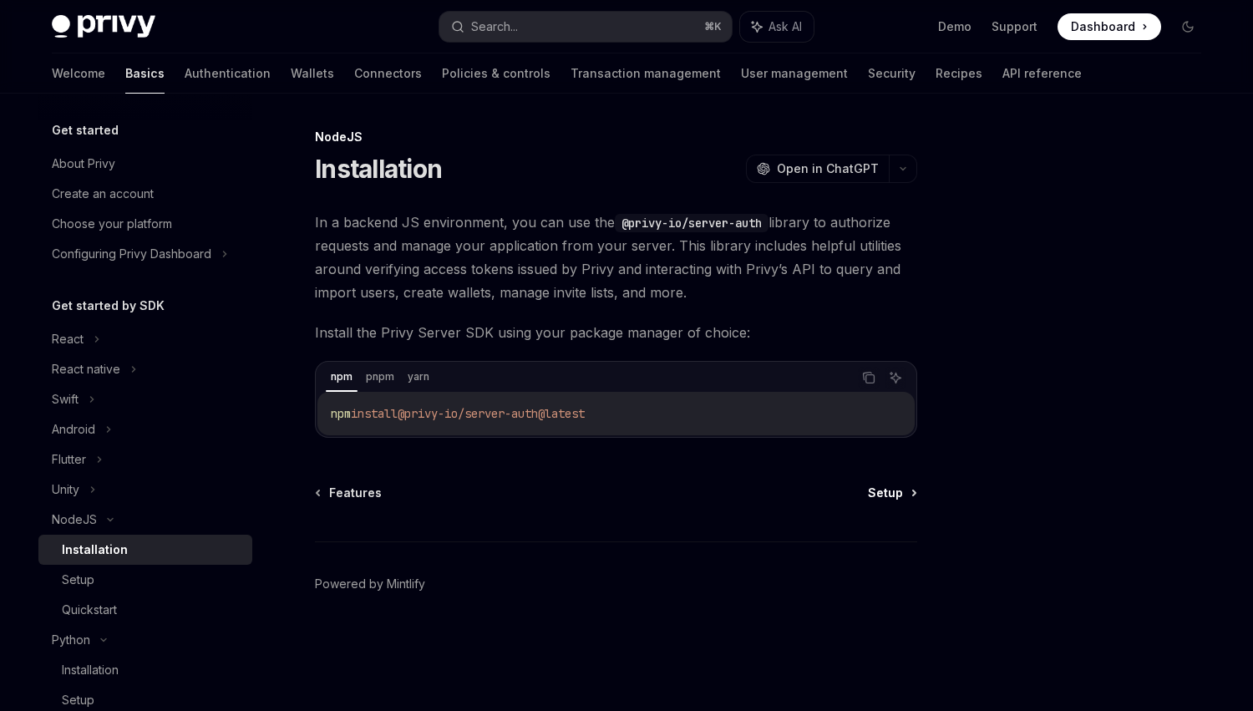
click at [893, 488] on span "Setup" at bounding box center [885, 492] width 35 height 17
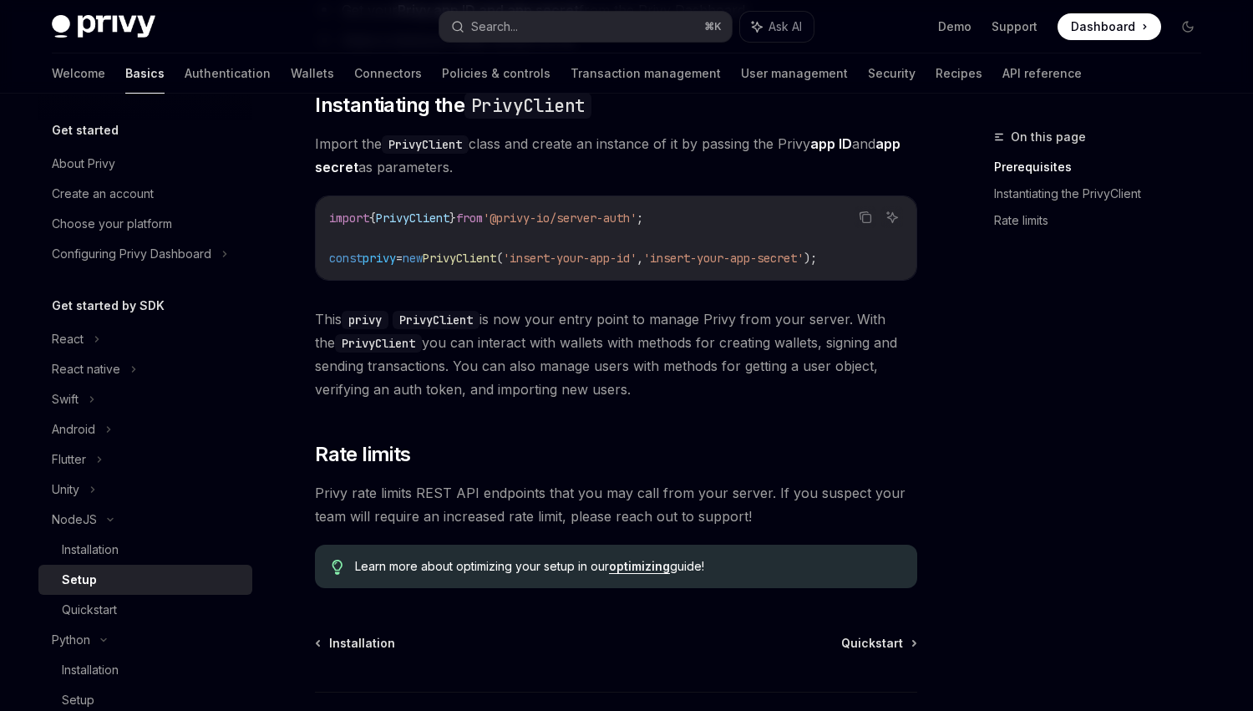
scroll to position [348, 0]
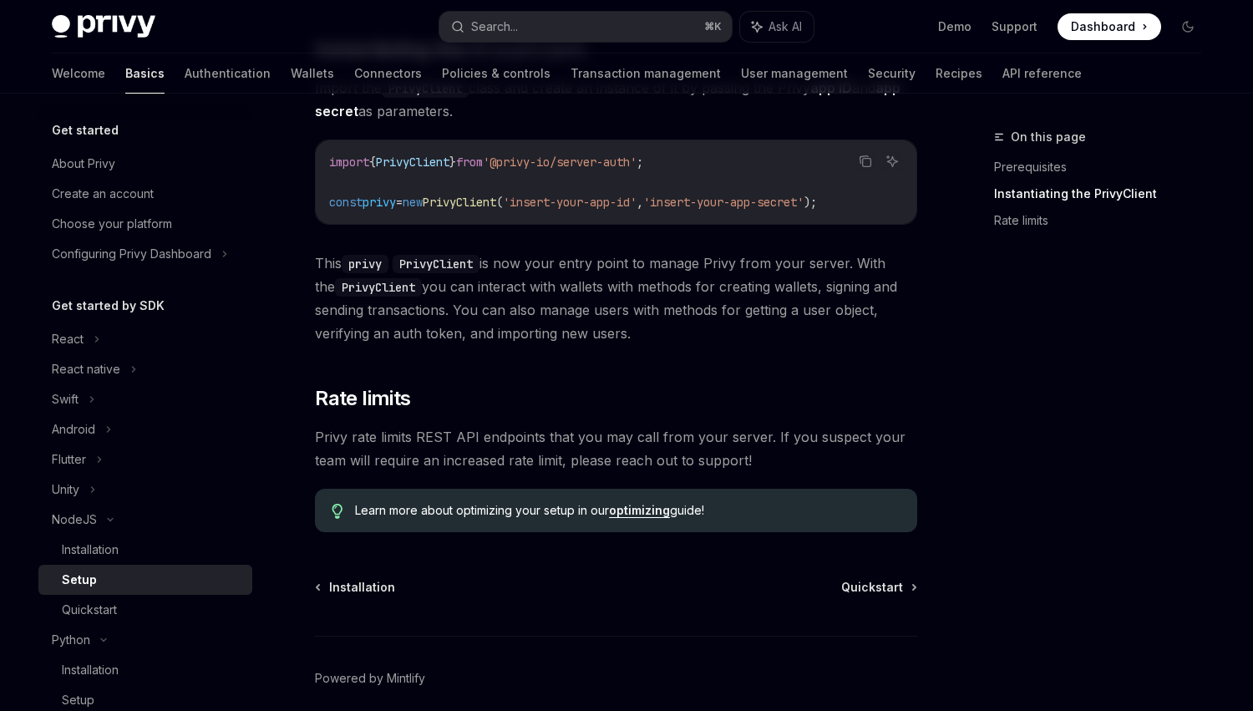
click at [873, 595] on div "Installation Quickstart Powered by Mintlify" at bounding box center [616, 679] width 602 height 201
click at [873, 583] on span "Quickstart" at bounding box center [872, 587] width 62 height 17
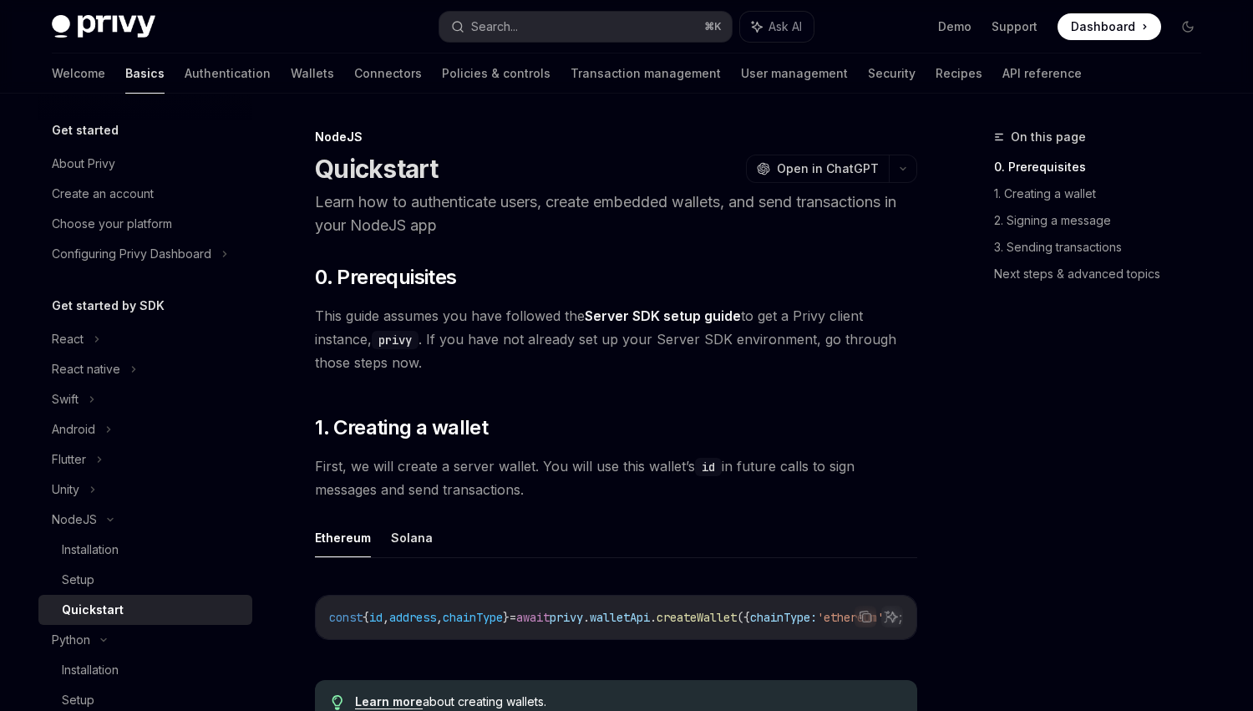
click at [719, 315] on link "Server SDK setup guide" at bounding box center [663, 316] width 156 height 18
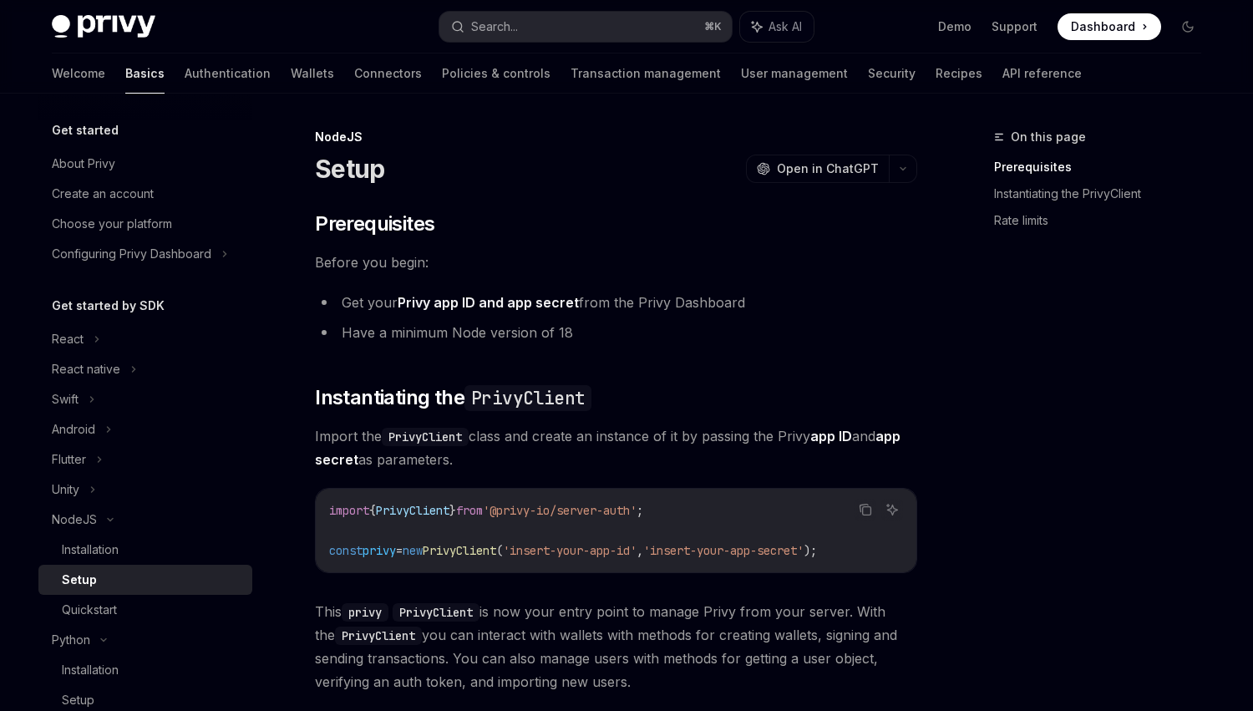
click at [559, 295] on link "Privy app ID and app secret" at bounding box center [487, 303] width 181 height 18
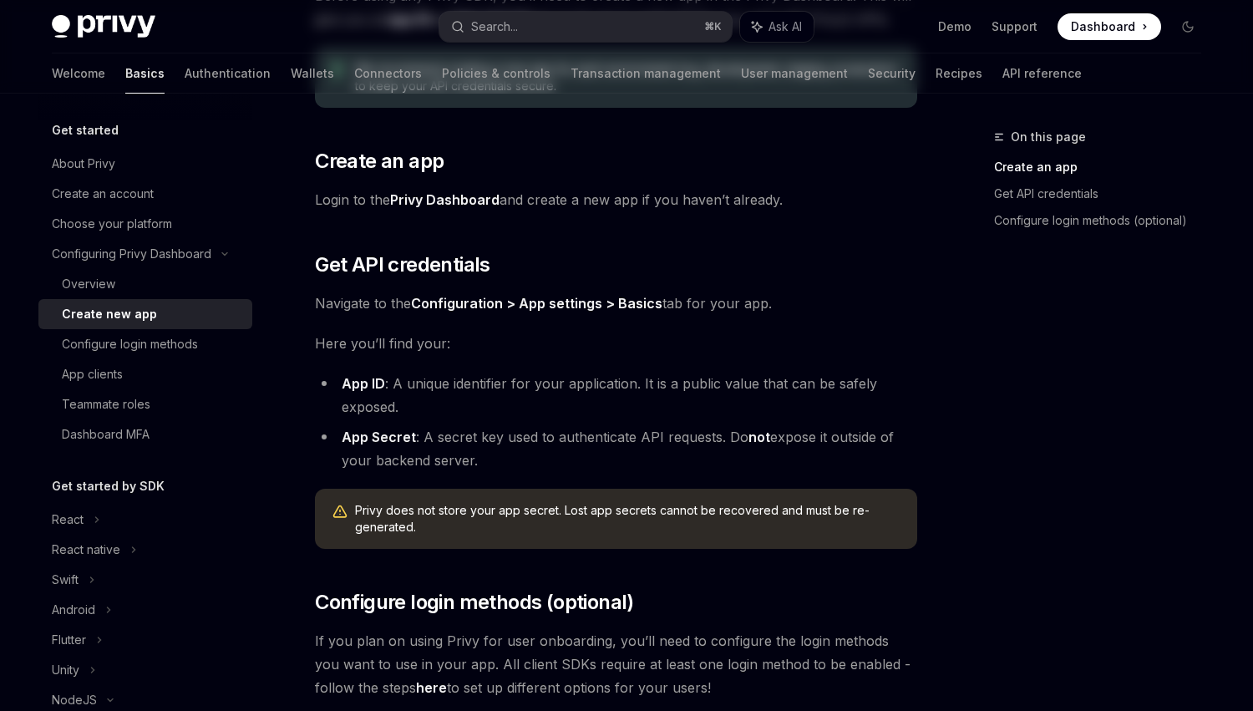
scroll to position [366, 0]
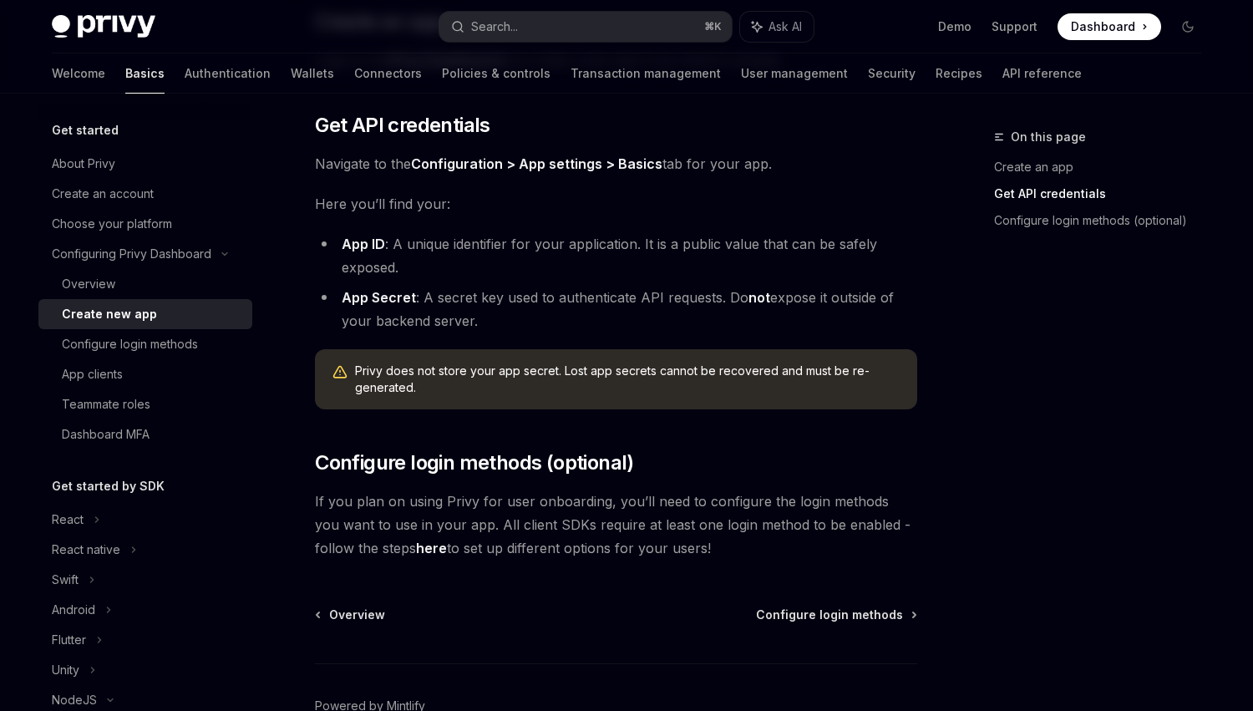
type textarea "*"
